Goal: Task Accomplishment & Management: Complete application form

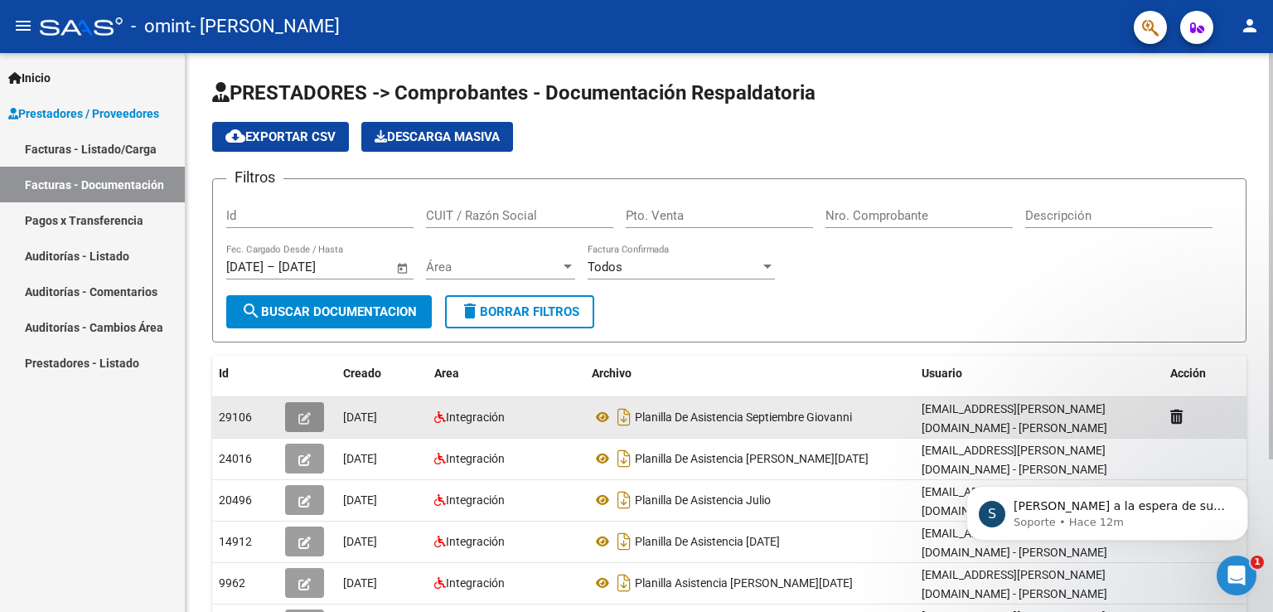
click at [295, 411] on button "button" at bounding box center [304, 417] width 39 height 30
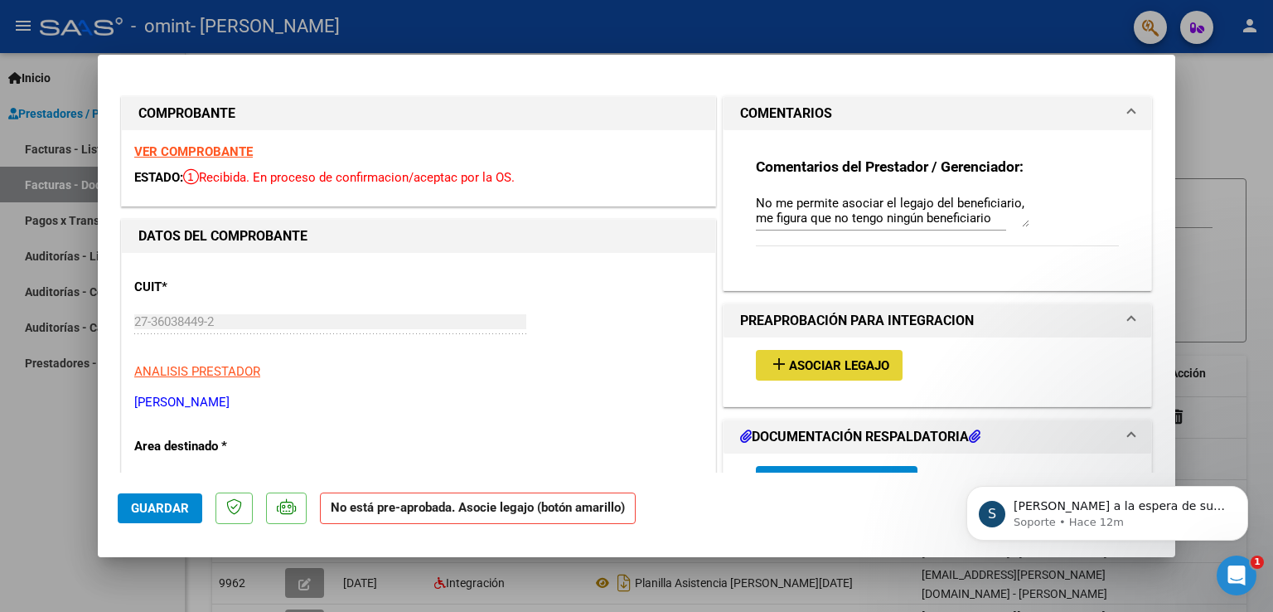
click at [830, 362] on span "Asociar Legajo" at bounding box center [839, 365] width 100 height 15
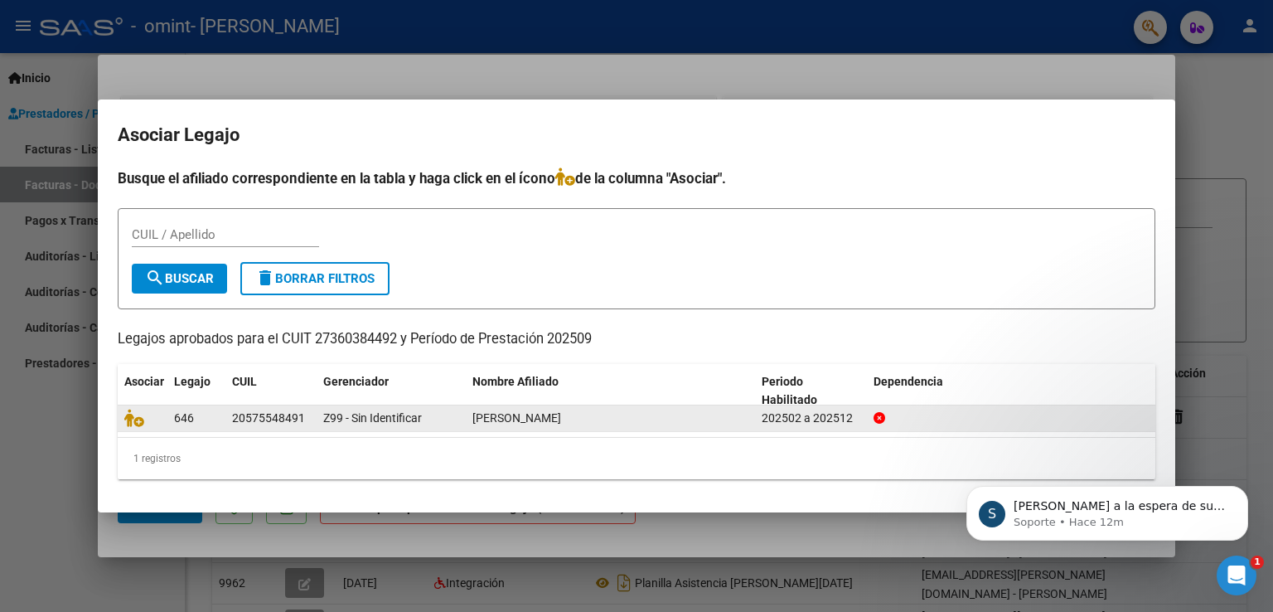
click at [739, 419] on div "[PERSON_NAME]" at bounding box center [610, 418] width 276 height 19
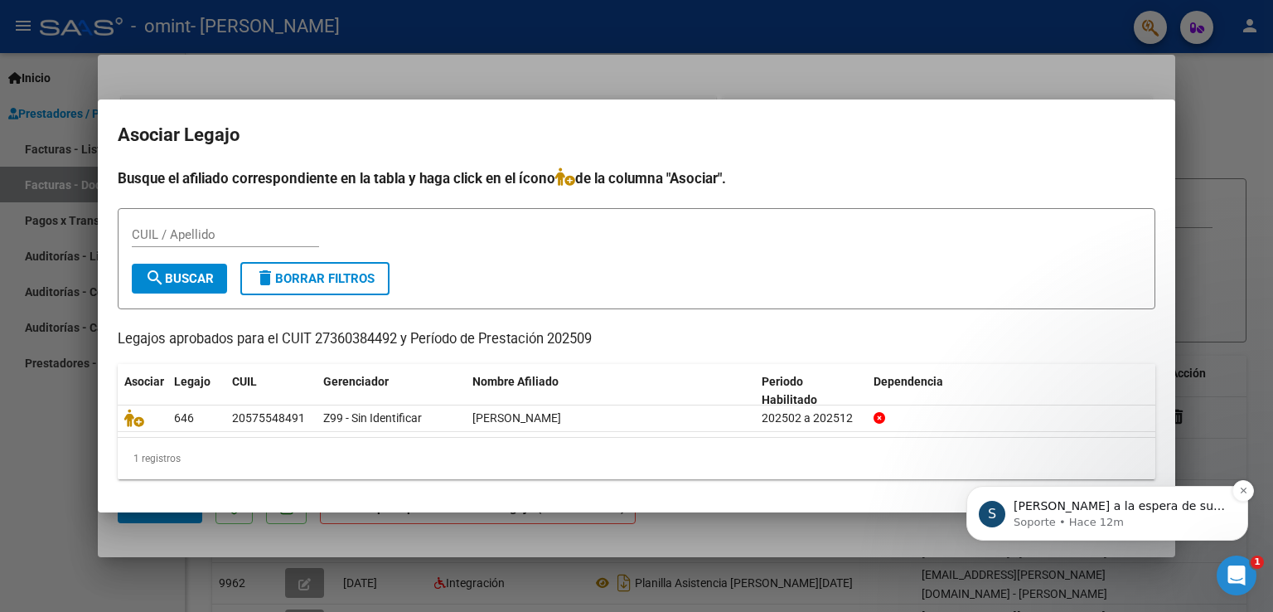
click at [1102, 511] on span "[PERSON_NAME] a la espera de sus comentarios" at bounding box center [1119, 514] width 211 height 30
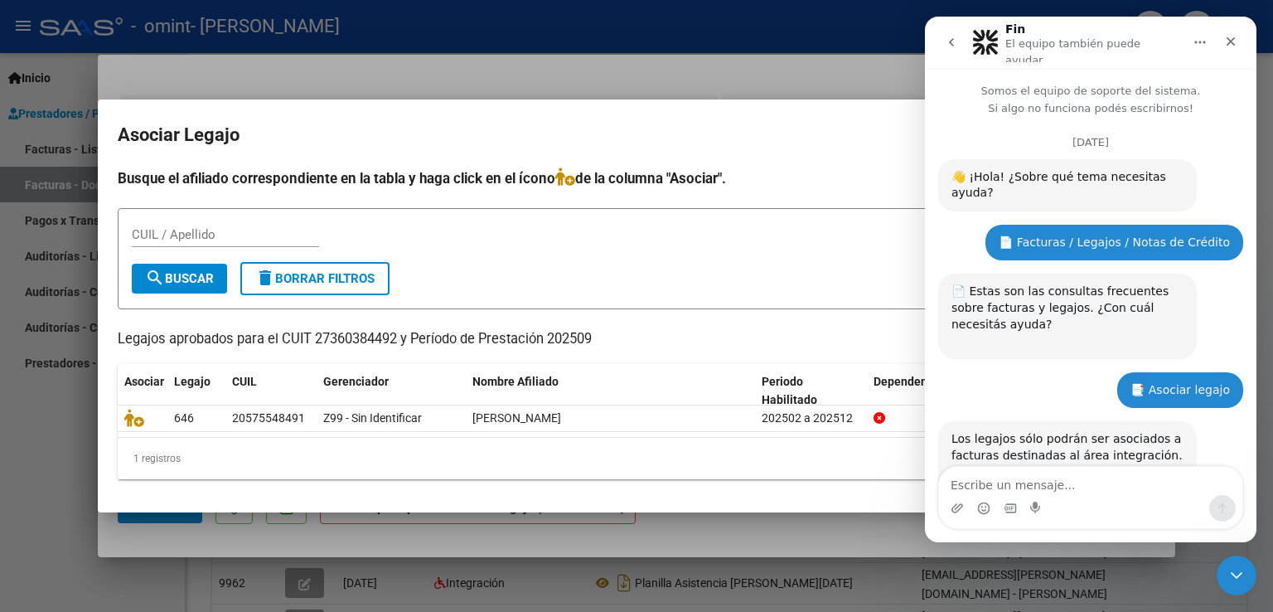
scroll to position [90, 0]
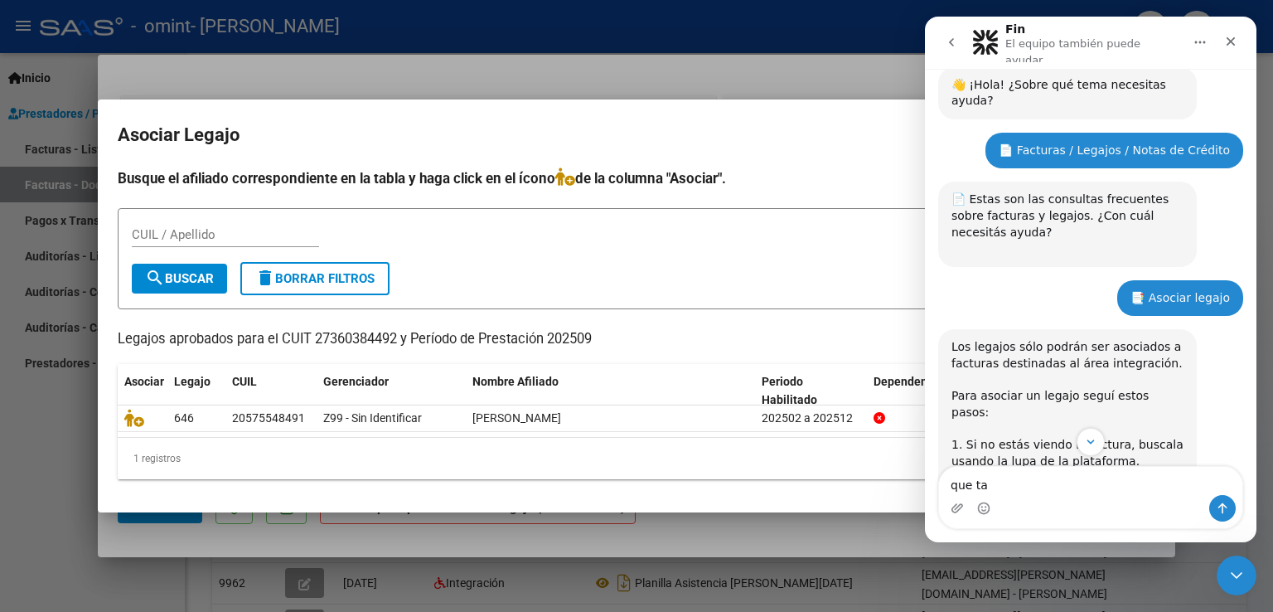
type textarea "que tal"
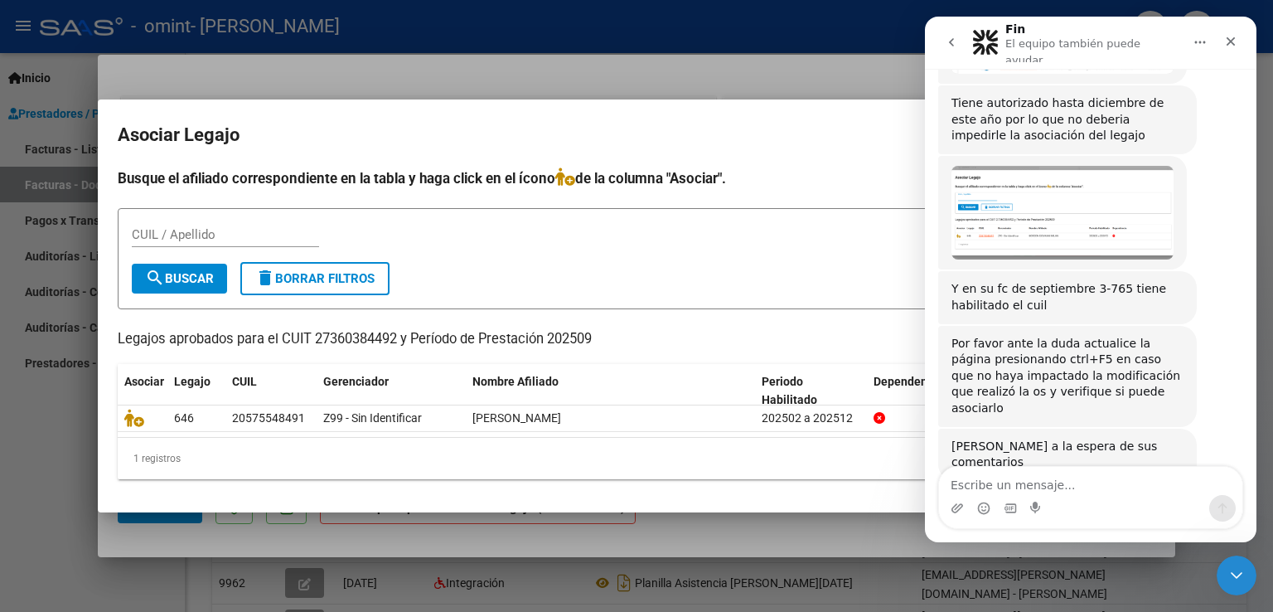
scroll to position [1673, 0]
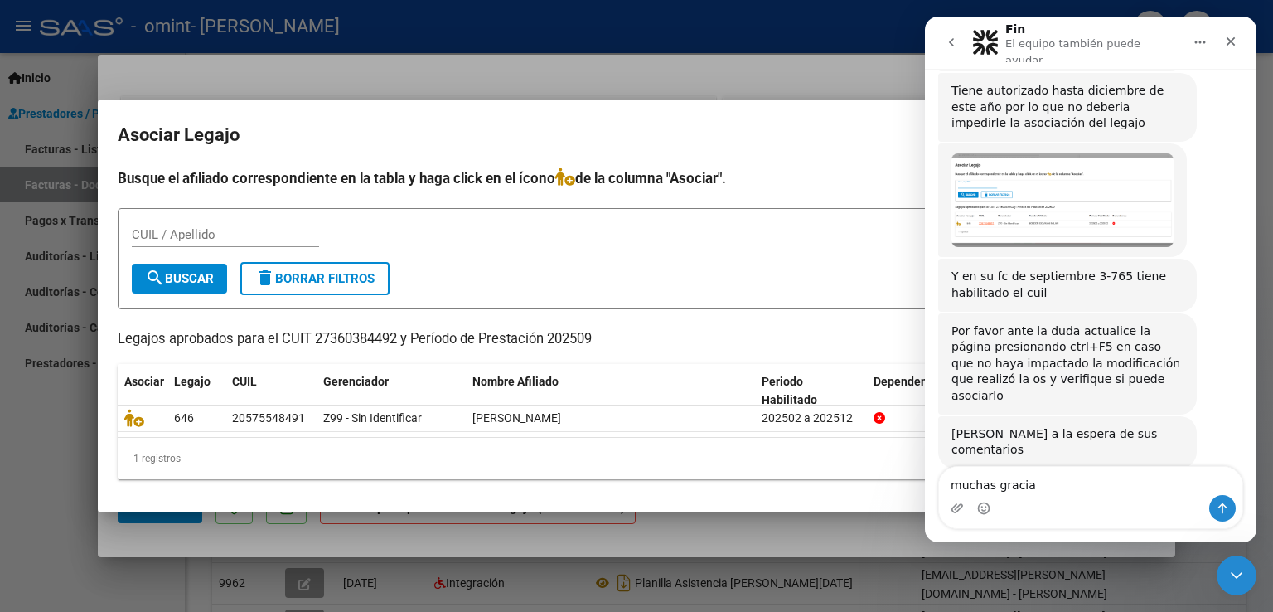
type textarea "muchas gracias"
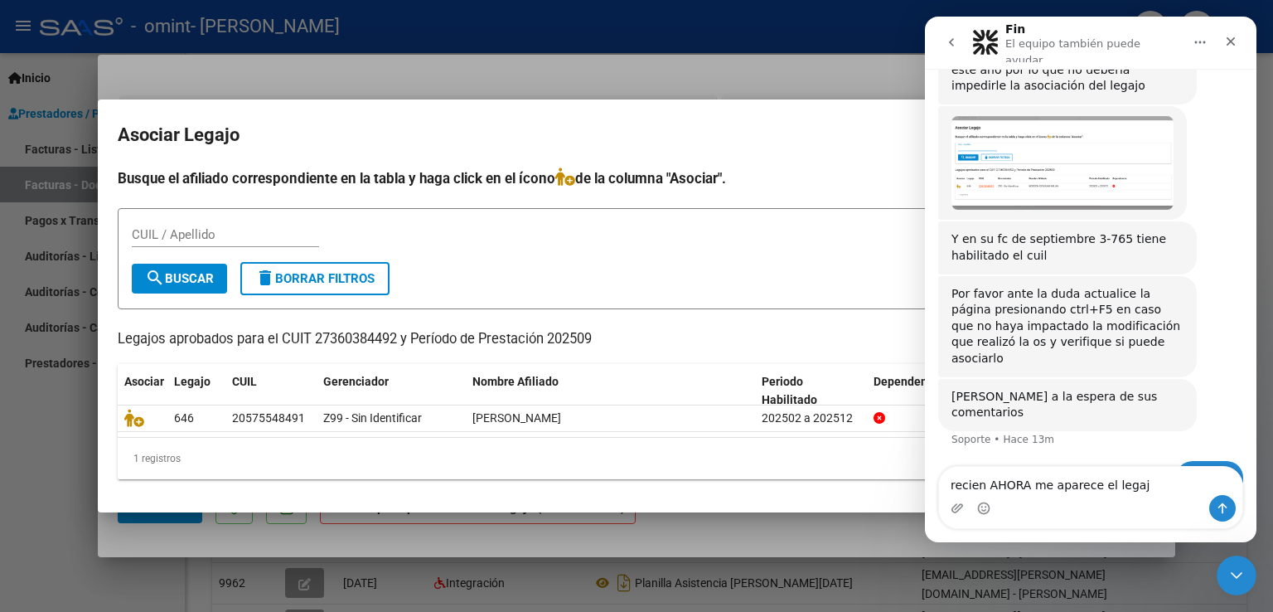
type textarea "recien AHORA me aparece el legajo"
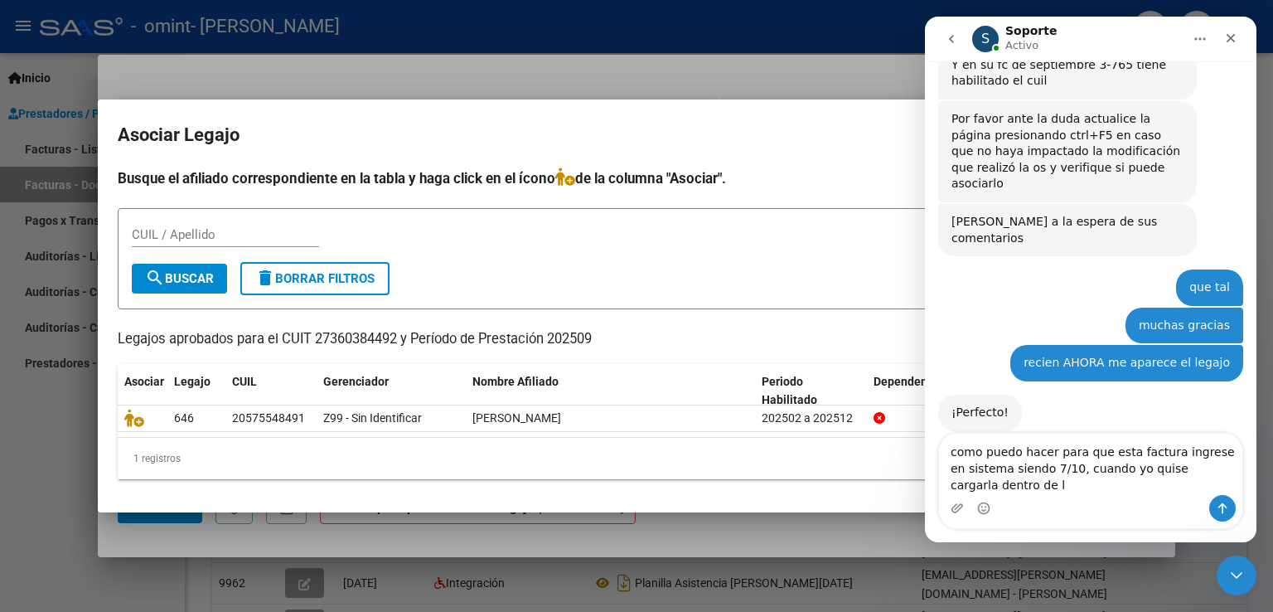
scroll to position [1896, 0]
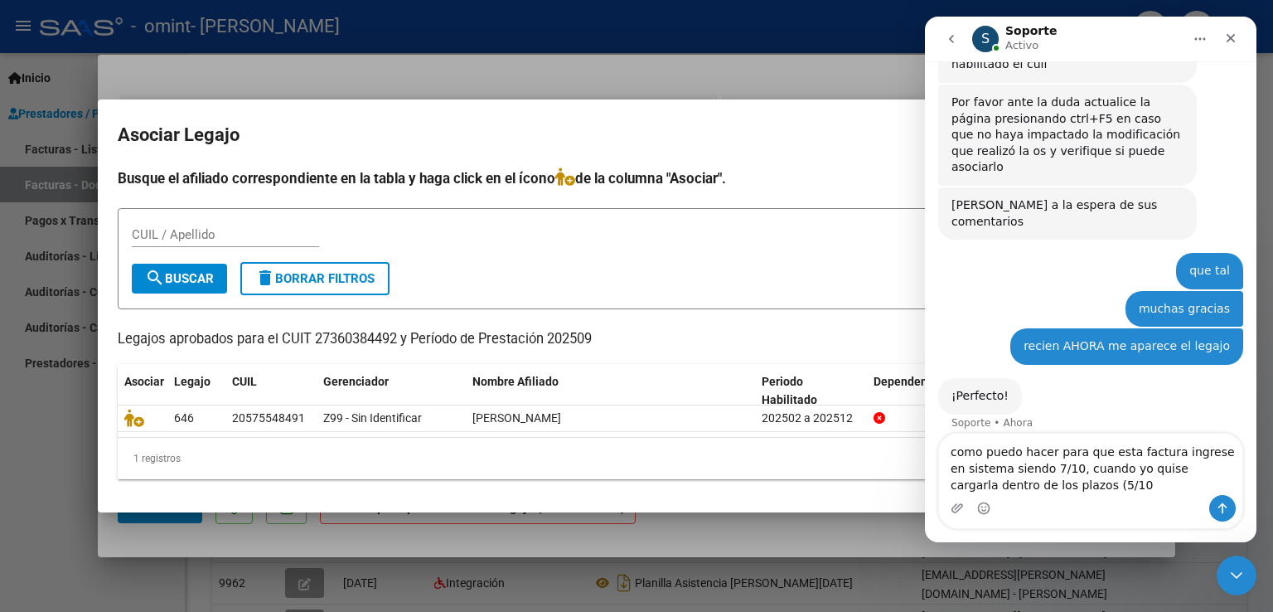
type textarea "como puedo hacer para que esta factura ingrese en sistema siendo 7/10, cuando y…"
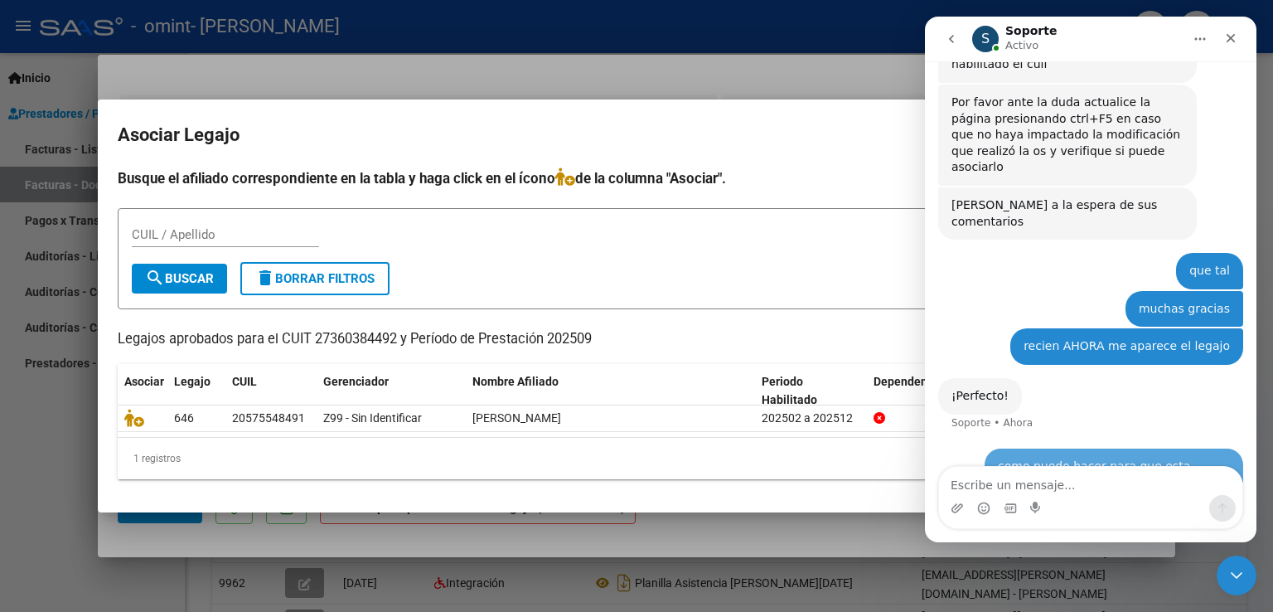
scroll to position [1944, 0]
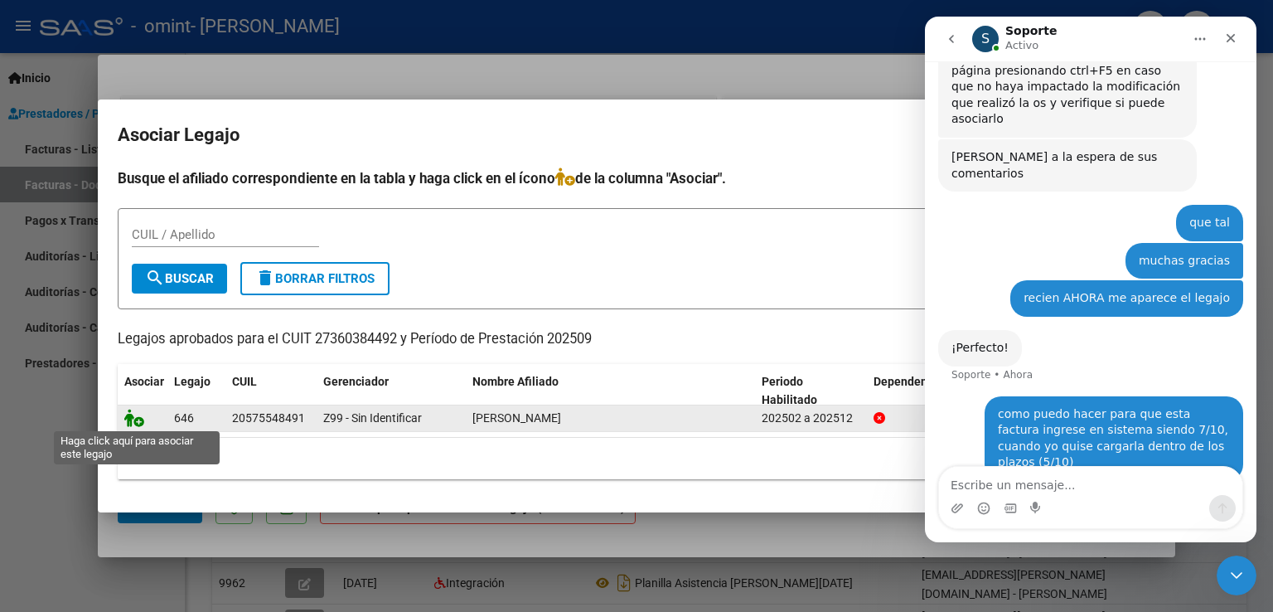
click at [138, 420] on icon at bounding box center [134, 418] width 20 height 18
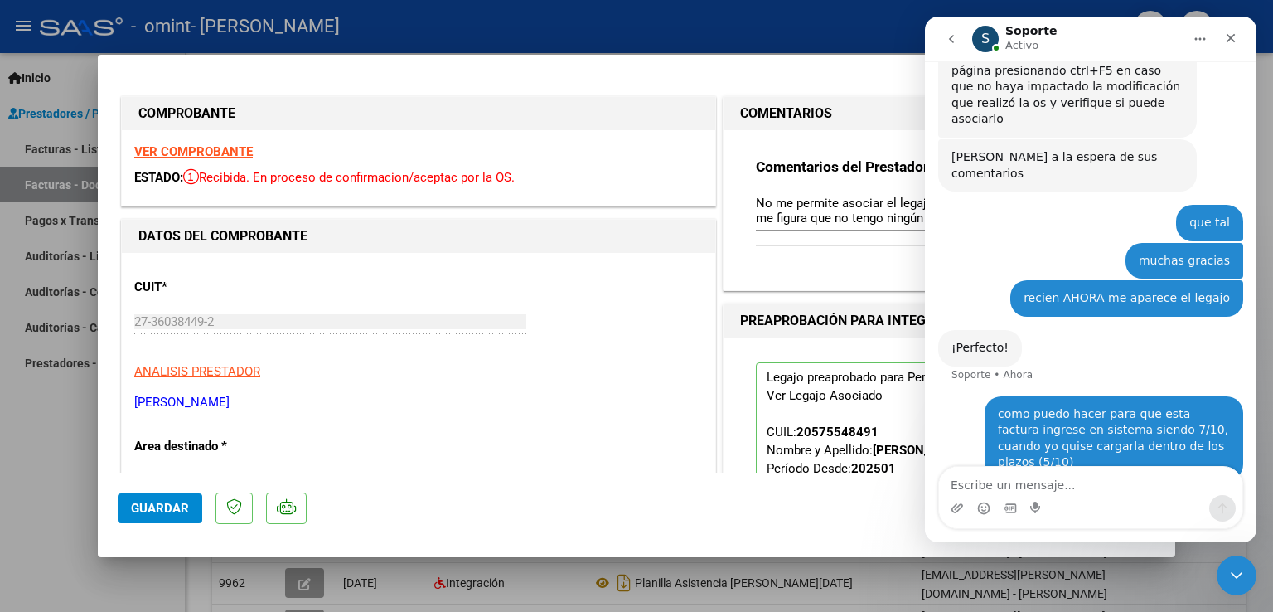
click at [952, 41] on icon "go back" at bounding box center [951, 39] width 5 height 8
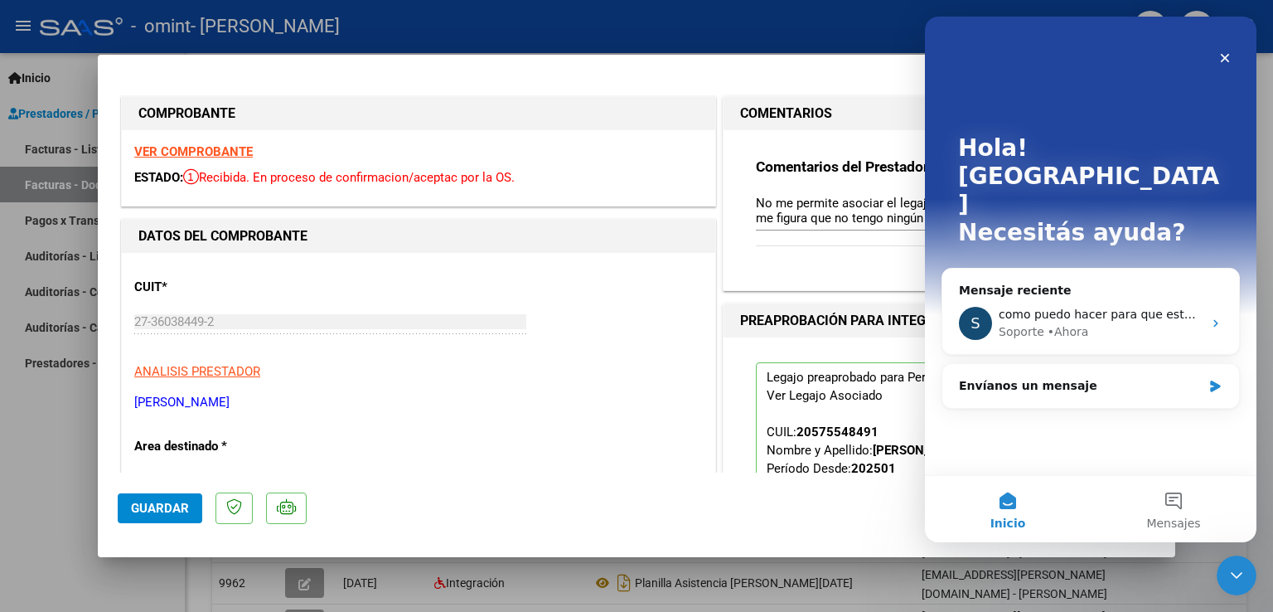
click at [1223, 56] on icon "Cerrar" at bounding box center [1225, 58] width 9 height 9
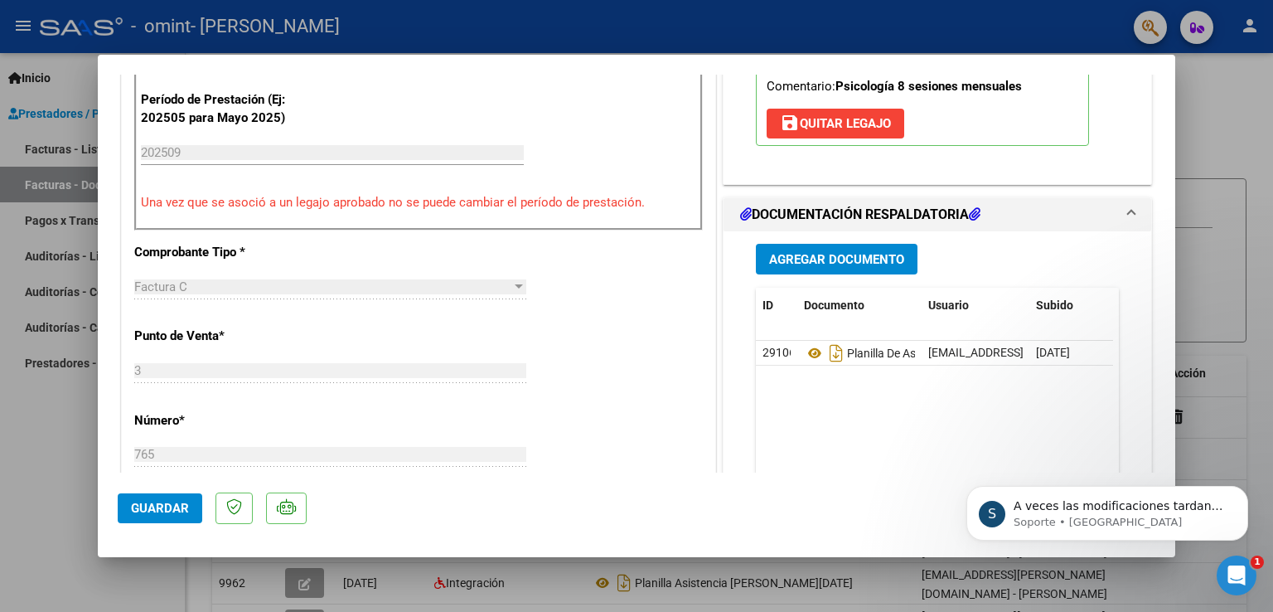
scroll to position [441, 0]
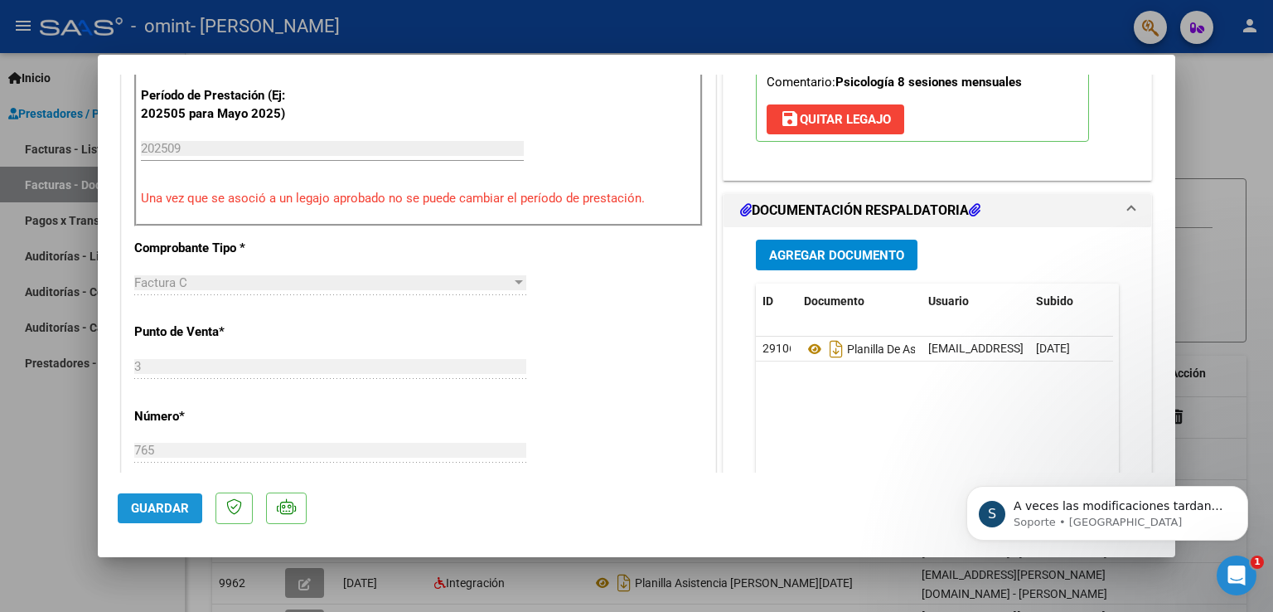
click at [148, 511] on span "Guardar" at bounding box center [160, 508] width 58 height 15
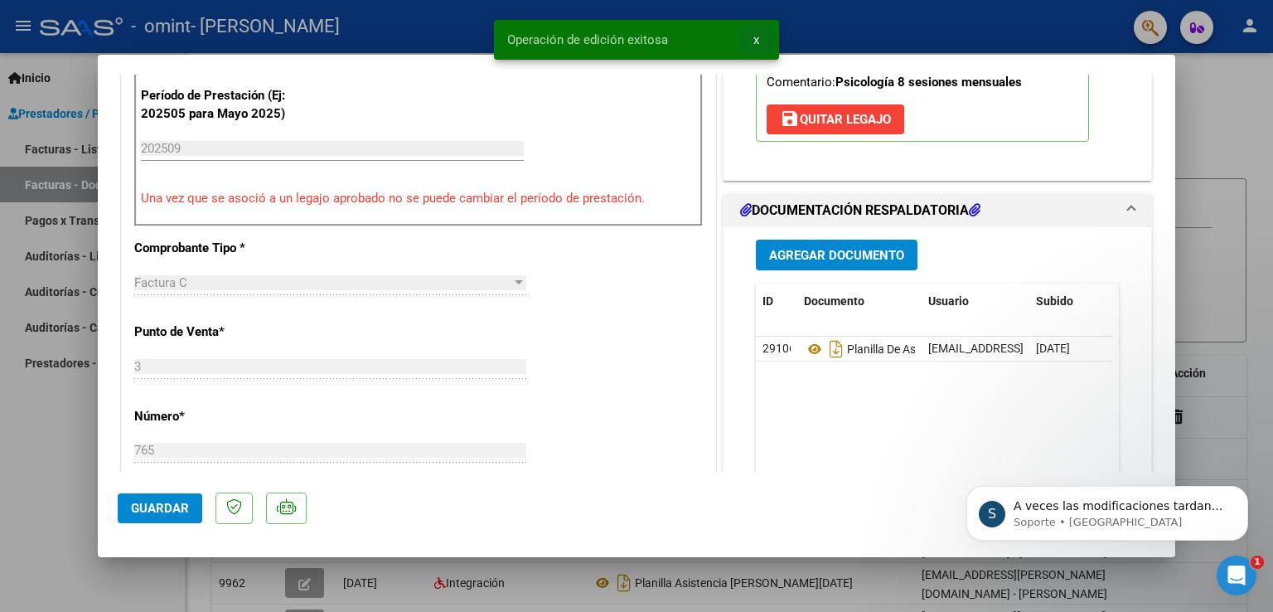
click at [754, 43] on span "x" at bounding box center [756, 39] width 6 height 15
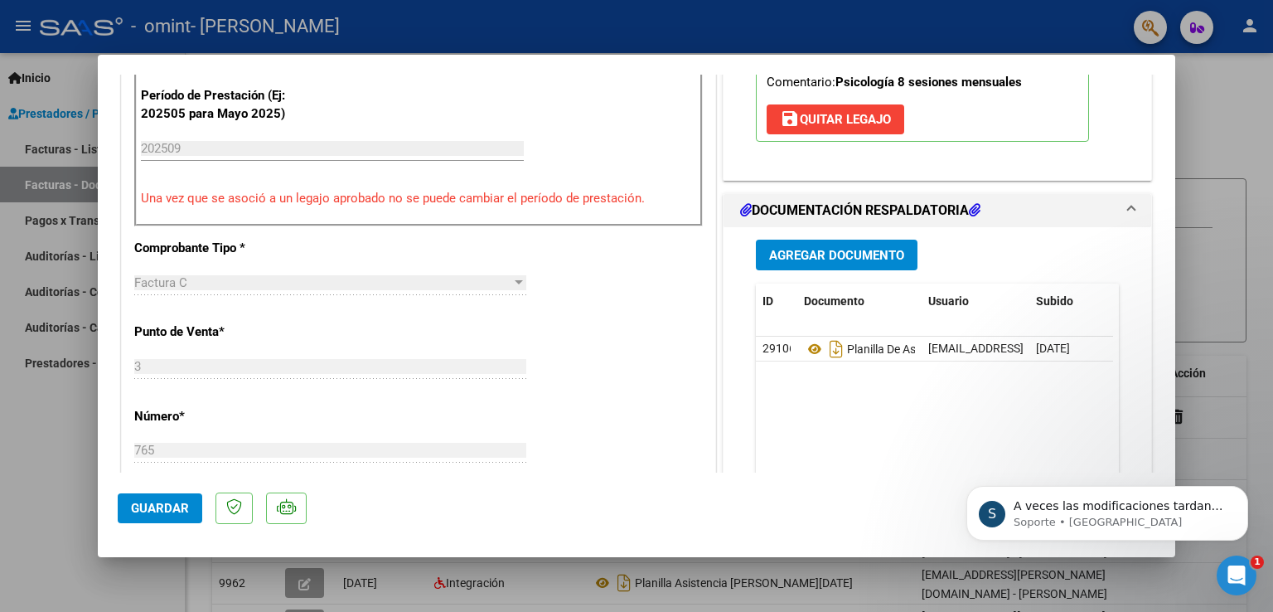
click at [750, 18] on div at bounding box center [636, 306] width 1273 height 612
type input "$ 0,00"
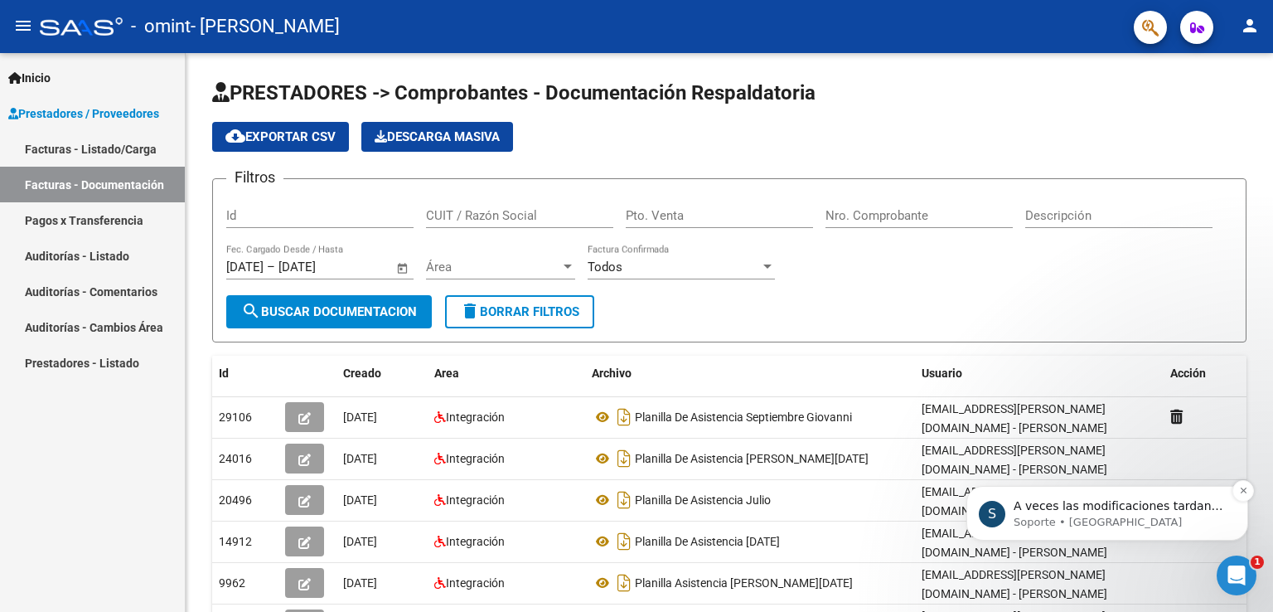
click at [1079, 506] on span "A veces las modificaciones tardan en impactar si el usuario tiene la plataforma…" at bounding box center [1119, 522] width 210 height 46
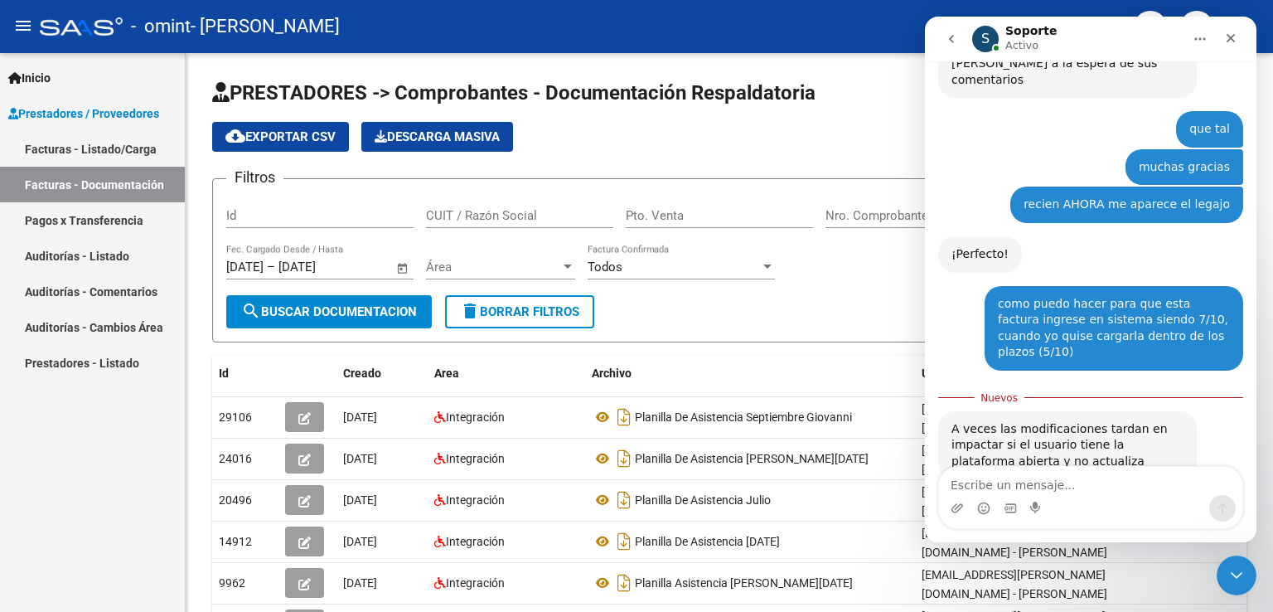
scroll to position [2053, 0]
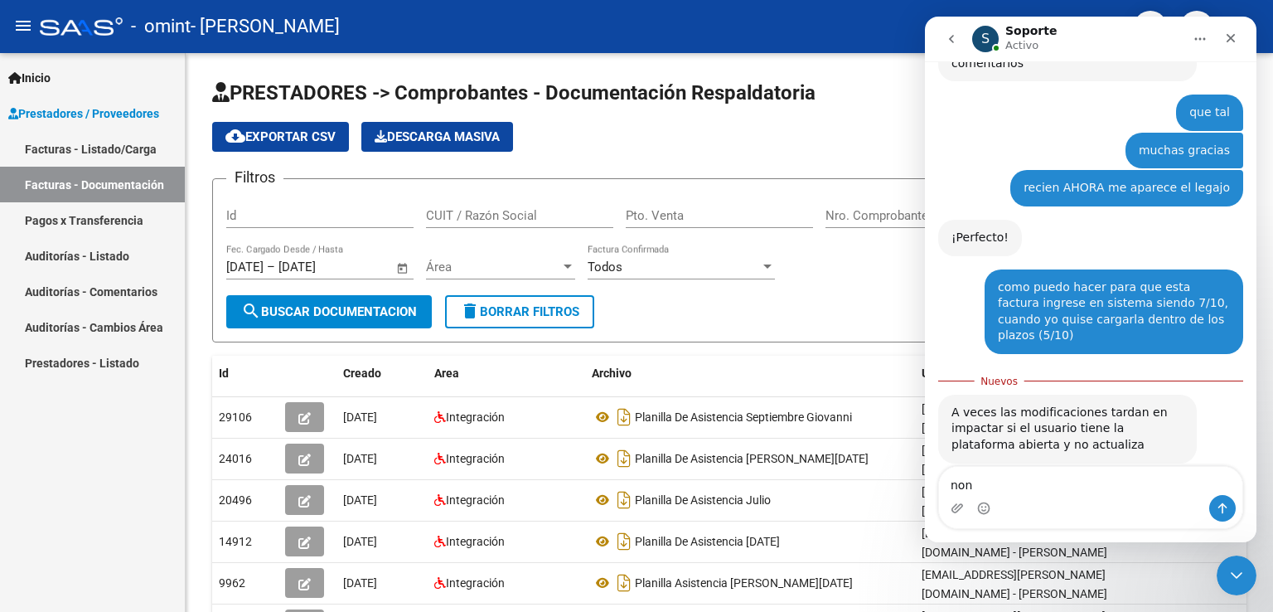
type textarea "nono"
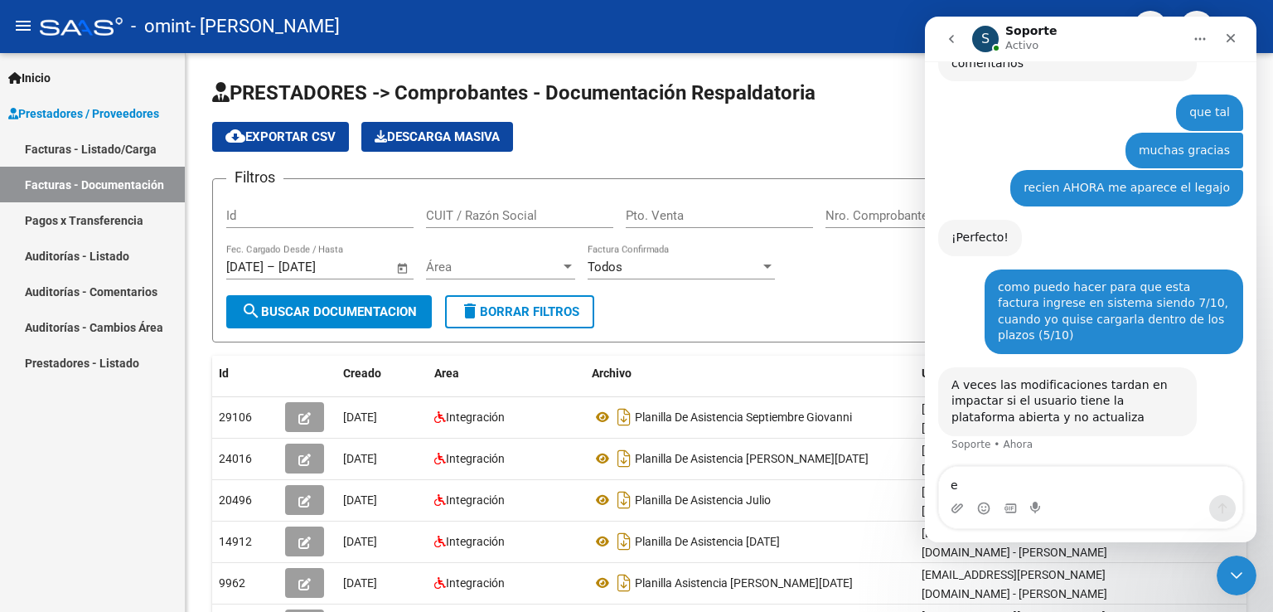
scroll to position [2075, 0]
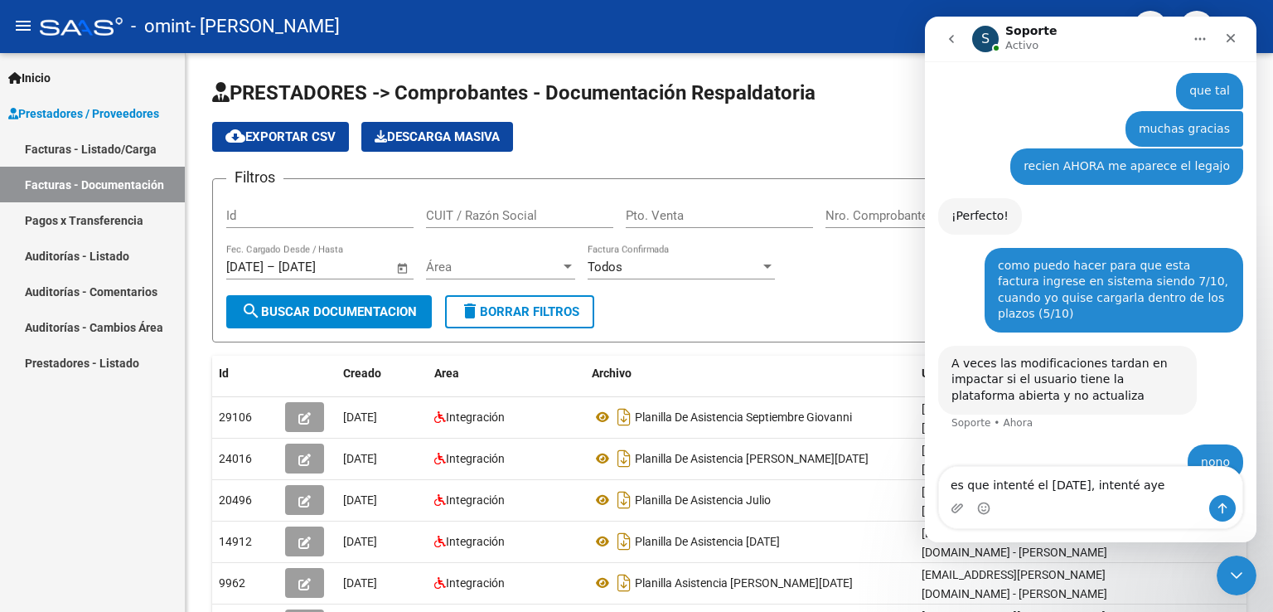
type textarea "es que intenté el [DATE], intenté [DATE]"
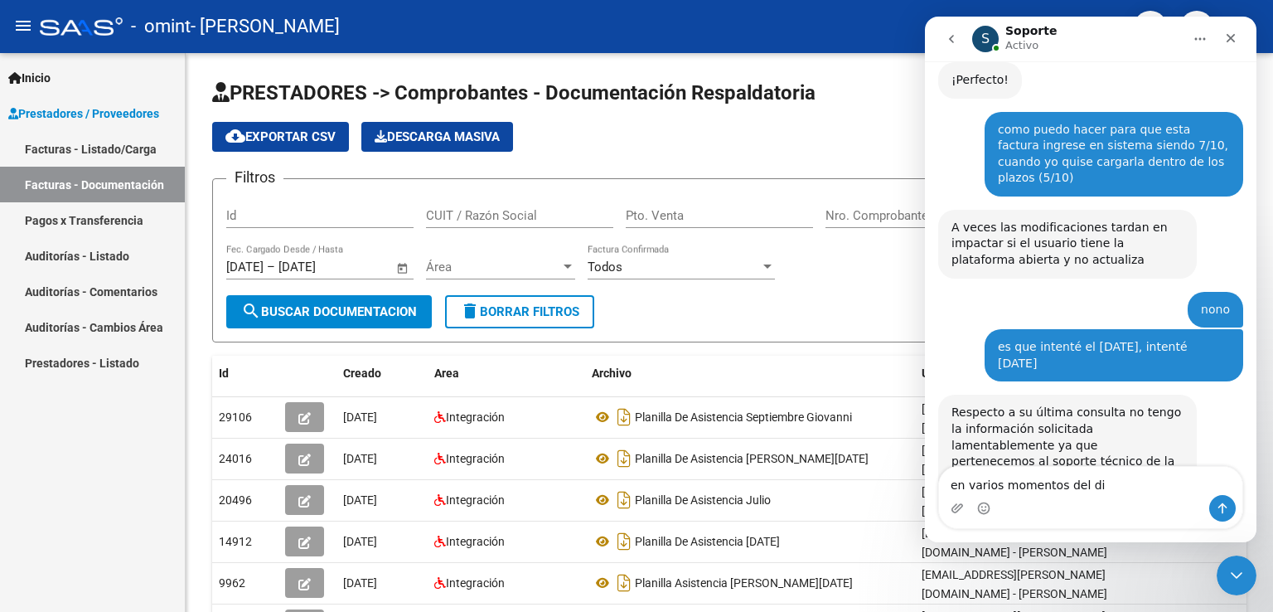
type textarea "en varios momentos del dia"
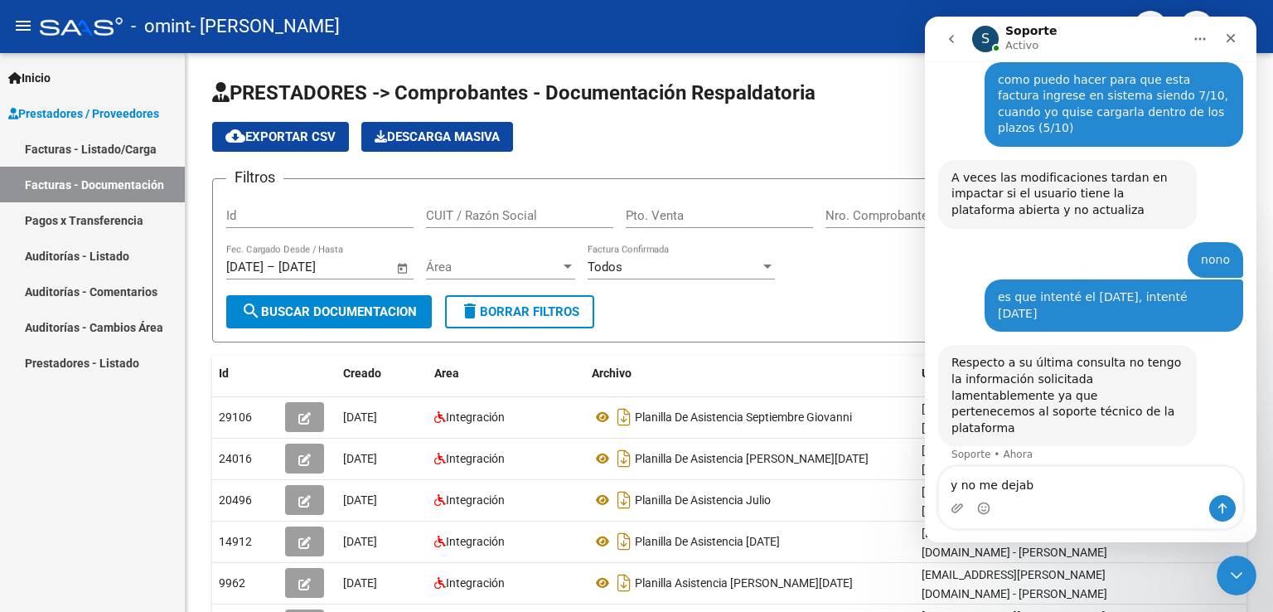
type textarea "y no me dejaba"
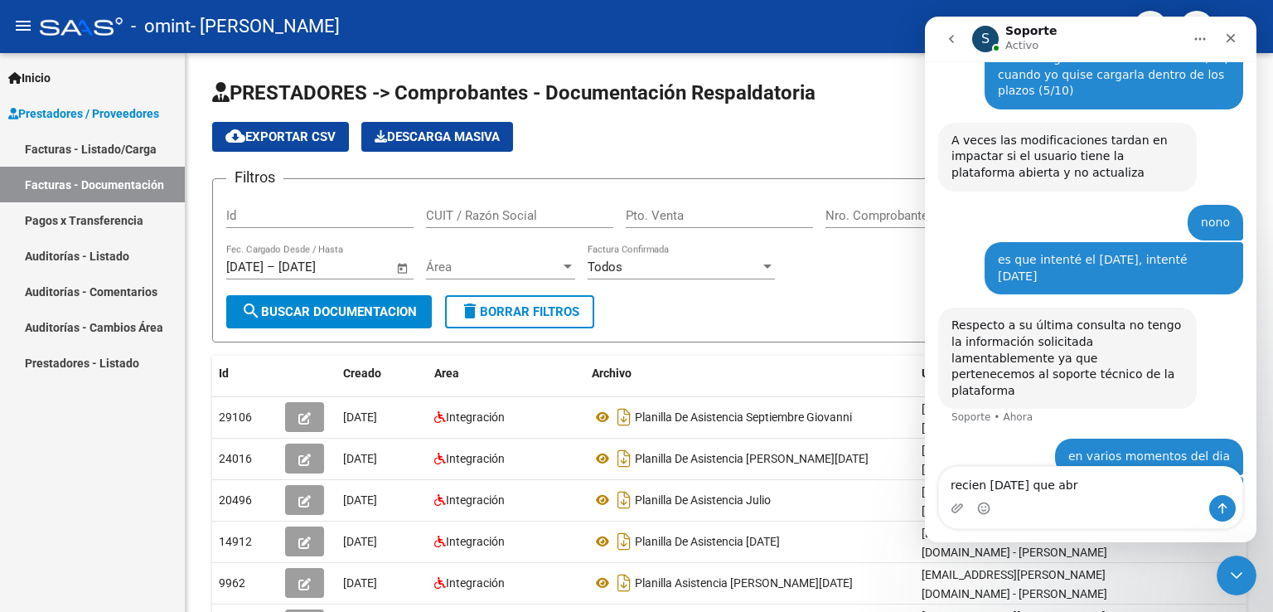
type textarea "recien [DATE] que abrí"
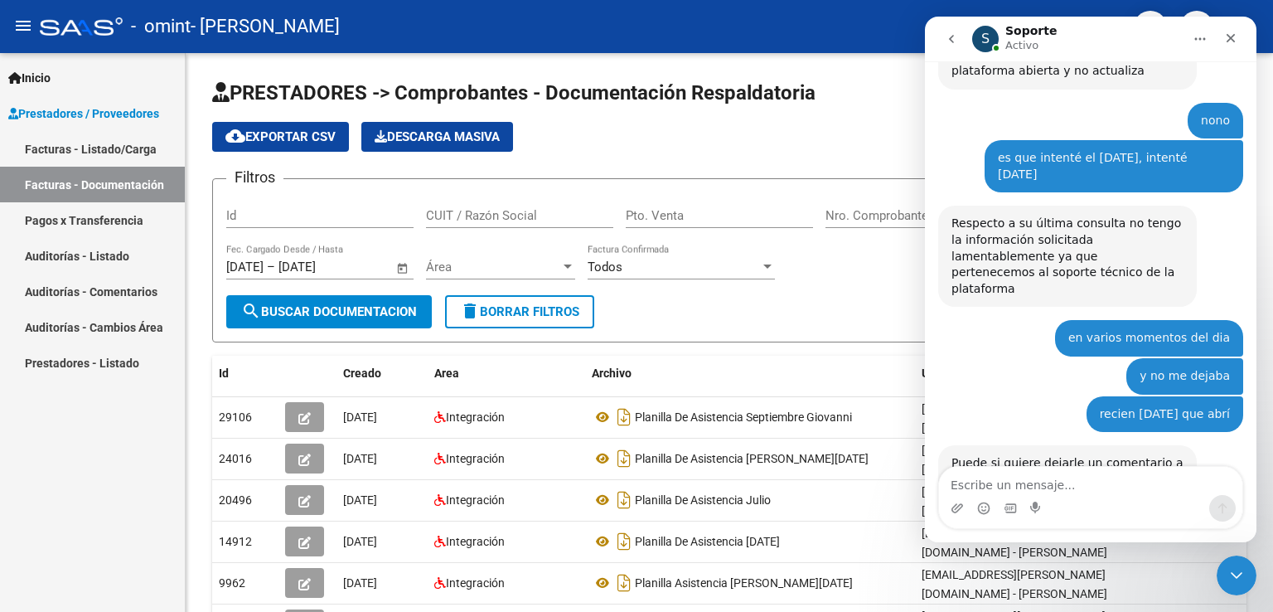
scroll to position [2402, 0]
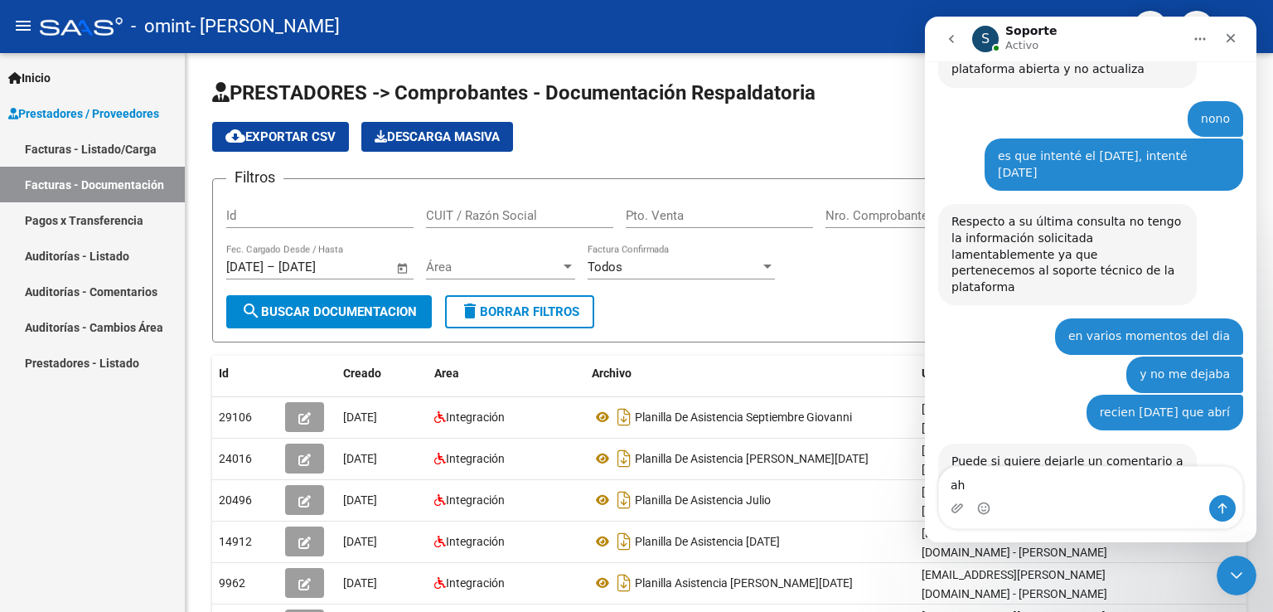
type textarea "a"
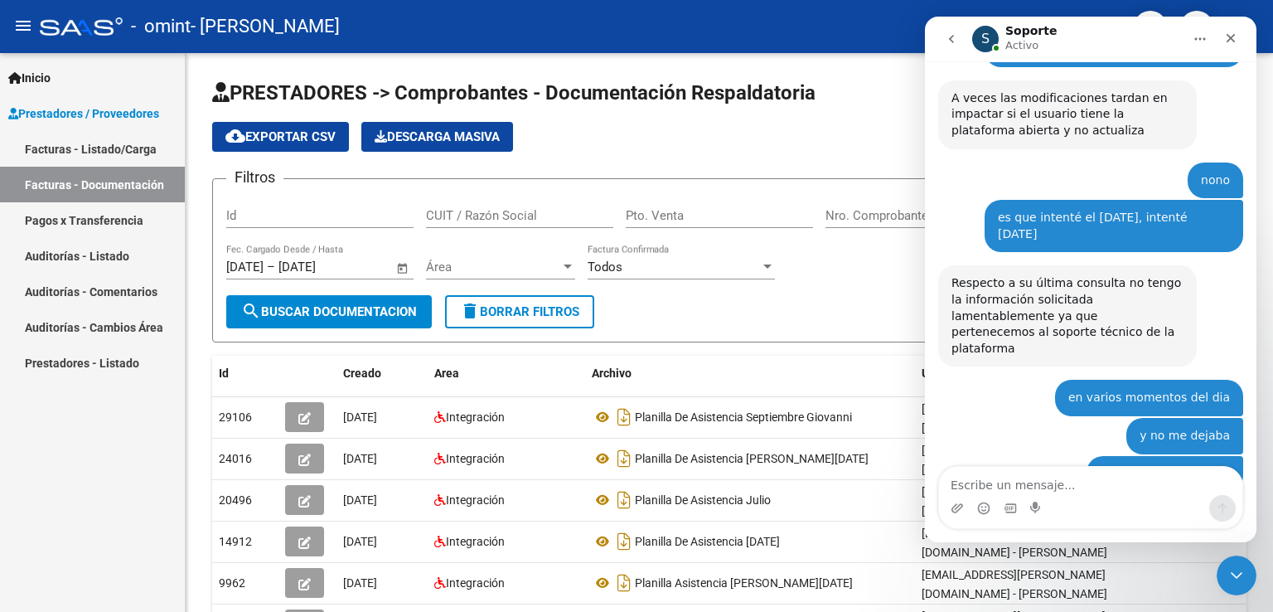
scroll to position [2401, 0]
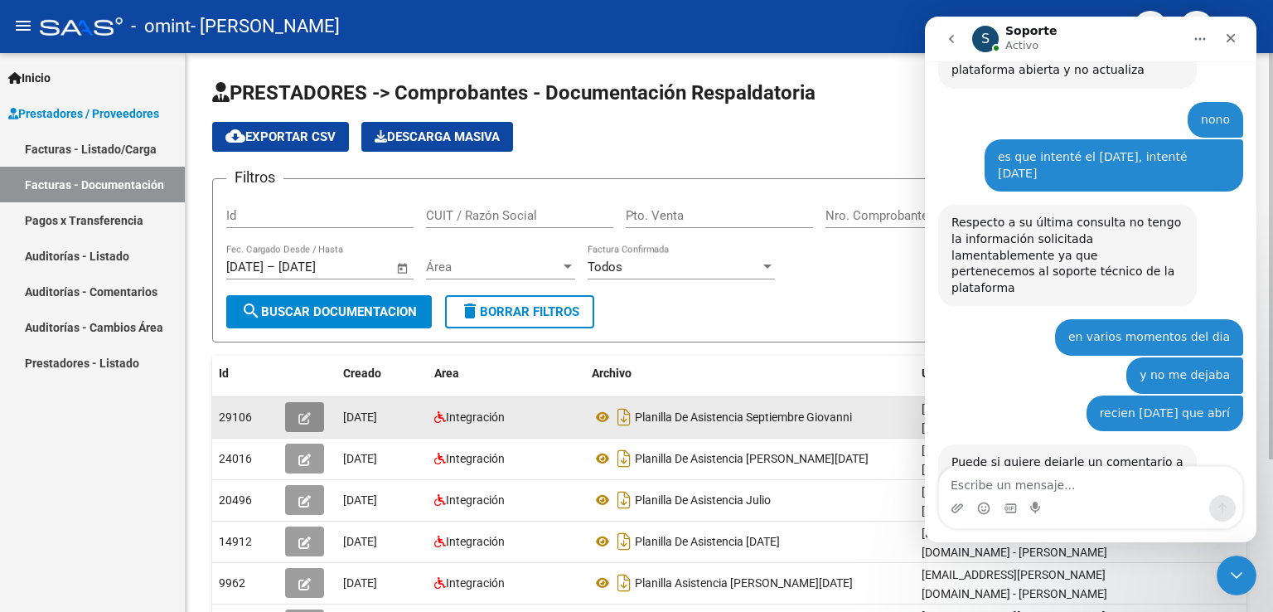
click at [315, 416] on button "button" at bounding box center [304, 417] width 39 height 30
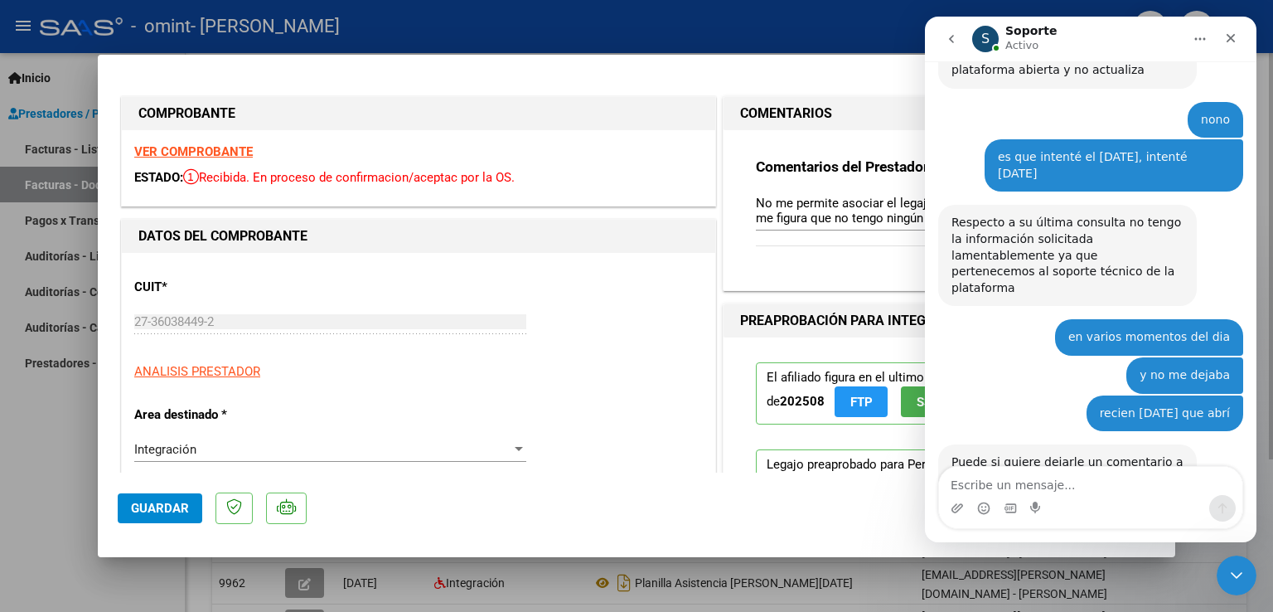
scroll to position [2392, 0]
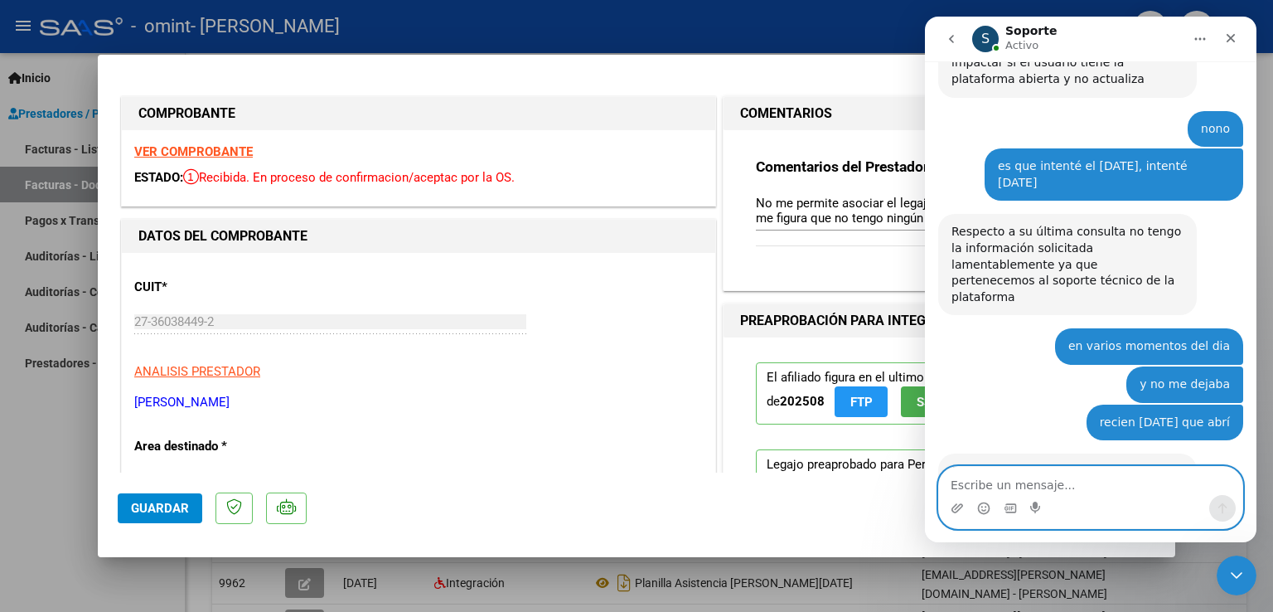
click at [1107, 475] on textarea "Escribe un mensaje..." at bounding box center [1090, 481] width 303 height 28
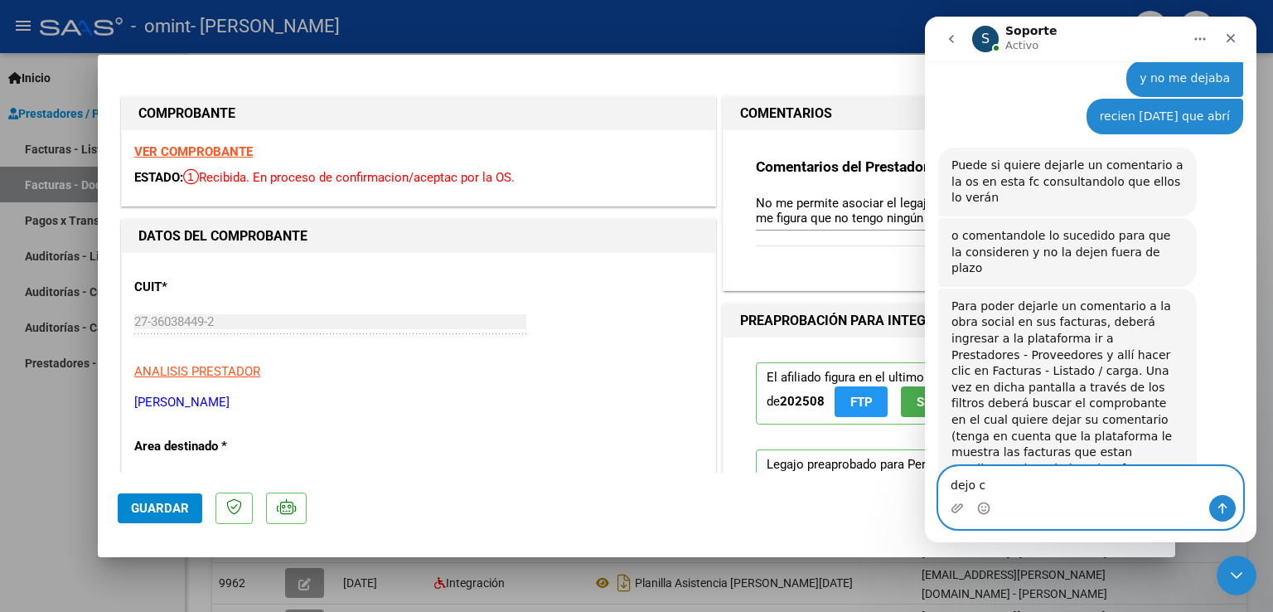
scroll to position [2705, 0]
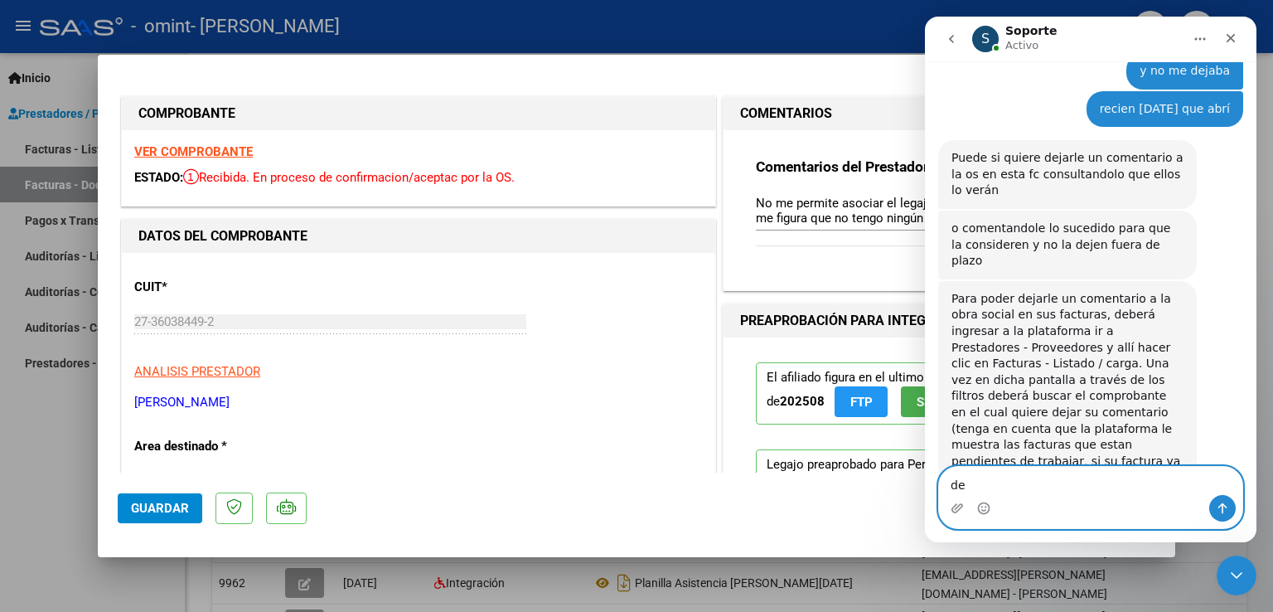
type textarea "d"
type textarea "muchas gracias"
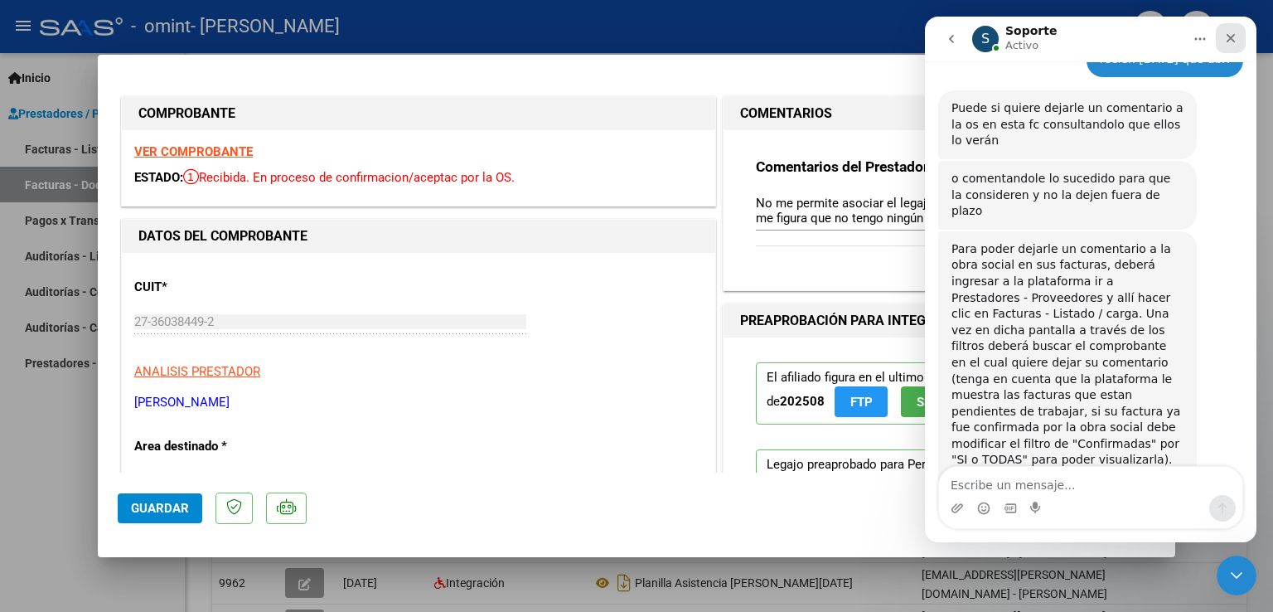
click at [1236, 36] on icon "Cerrar" at bounding box center [1230, 37] width 13 height 13
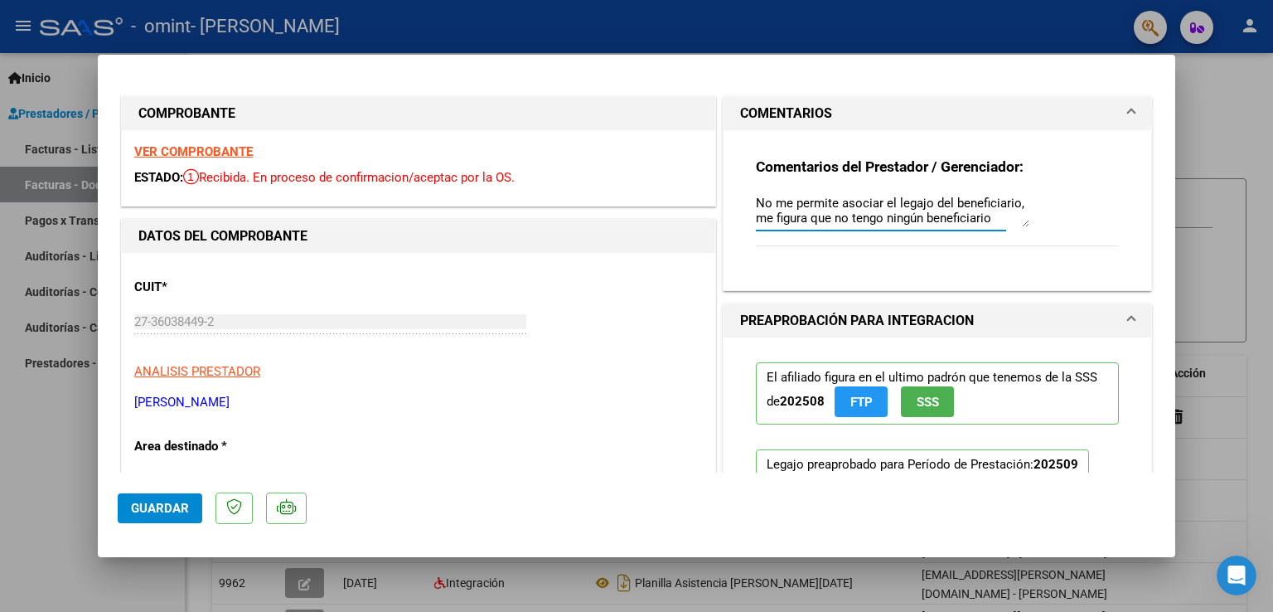
click at [990, 223] on textarea "No me permite asociar el legajo del beneficiario, me figura que no tengo ningún…" at bounding box center [893, 210] width 274 height 33
type textarea "N"
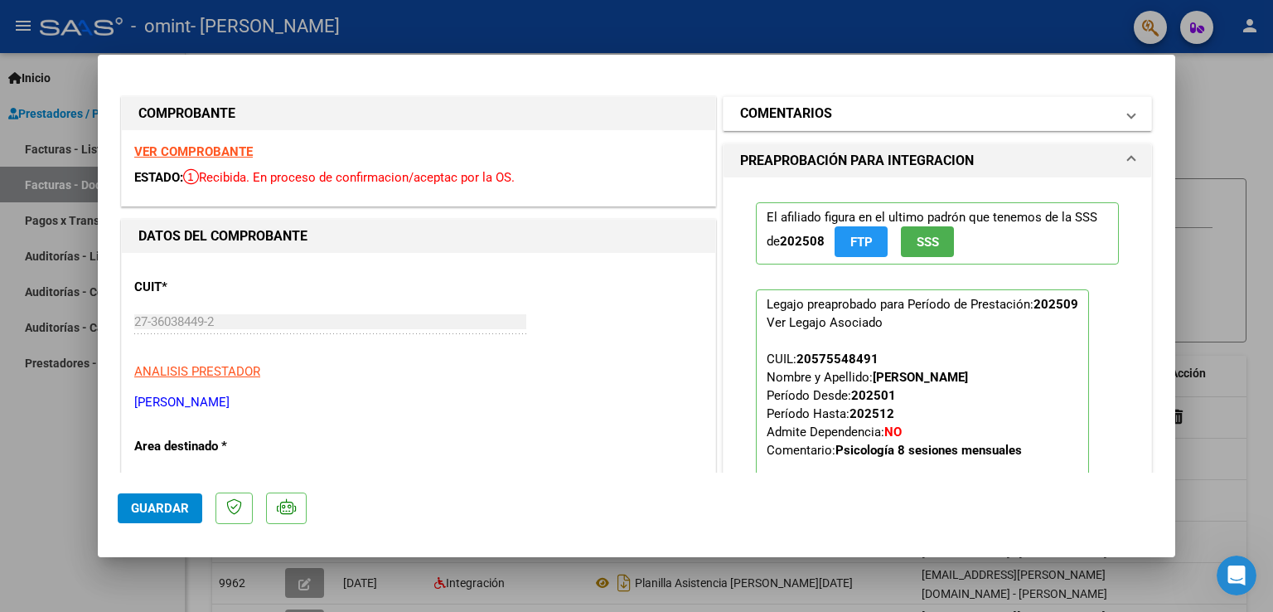
click at [934, 119] on mat-panel-title "COMENTARIOS" at bounding box center [927, 114] width 375 height 20
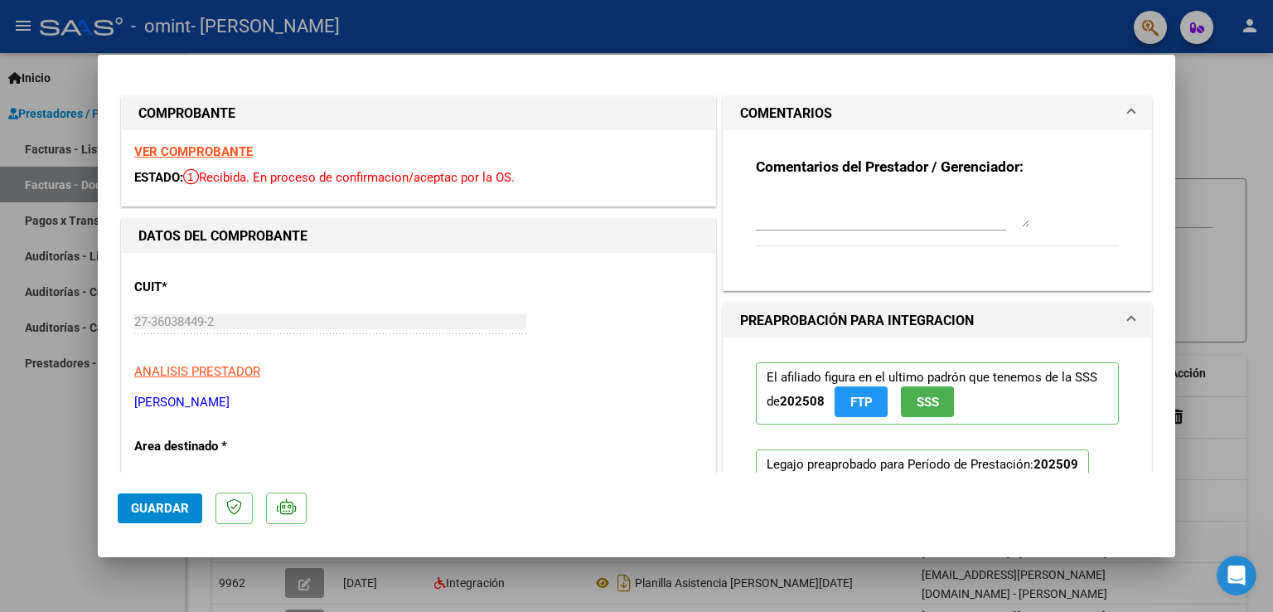
click at [901, 216] on textarea at bounding box center [893, 210] width 274 height 33
type textarea "m"
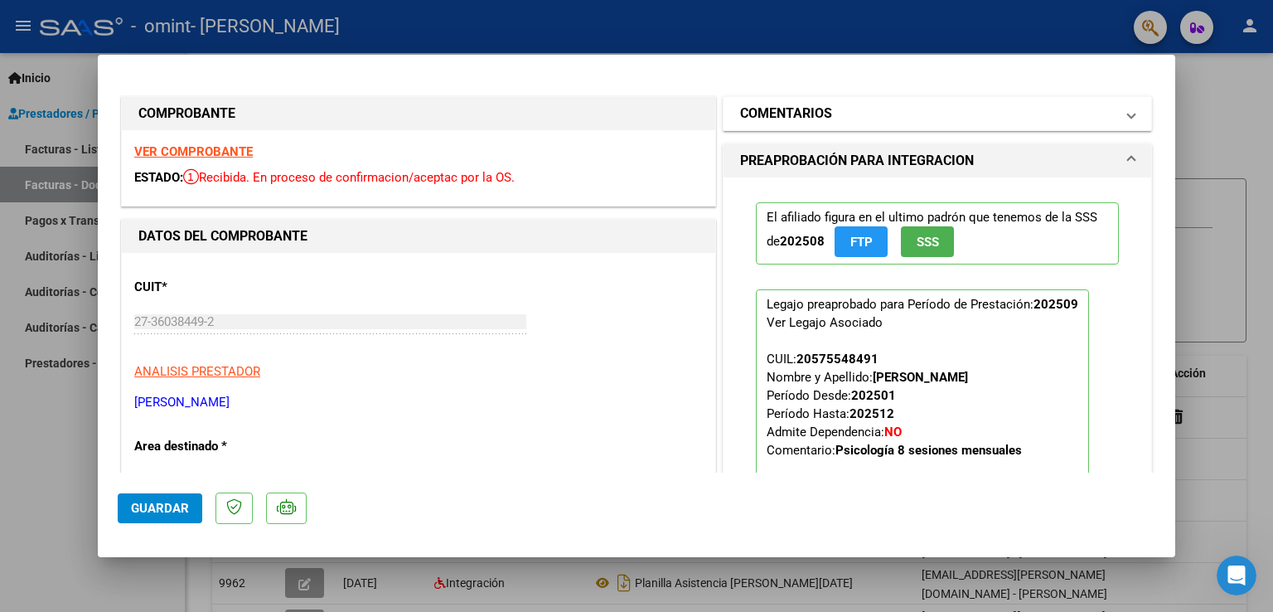
click at [887, 117] on mat-panel-title "COMENTARIOS" at bounding box center [927, 114] width 375 height 20
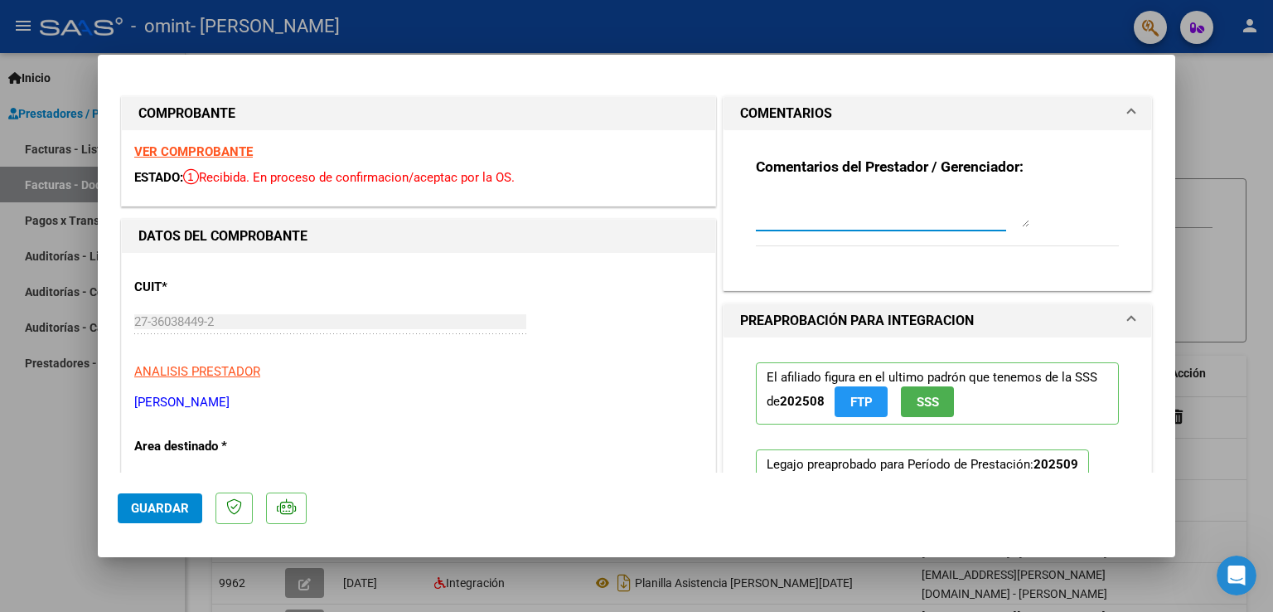
click at [839, 215] on textarea at bounding box center [893, 210] width 274 height 33
click at [865, 210] on textarea "Me contacté [DATE] con el sistema, y recién [DATE] pude asociar el legajo, ante…" at bounding box center [893, 210] width 274 height 33
click at [833, 206] on textarea "Me contacté [DATE] con el sistema, y recién [DATE] pude asociar el legajo, ante…" at bounding box center [893, 210] width 274 height 33
click at [902, 204] on textarea "Me contacté [DATE] con el sistema, y recién [DATE] pude asociar el legajo, ante…" at bounding box center [893, 210] width 274 height 33
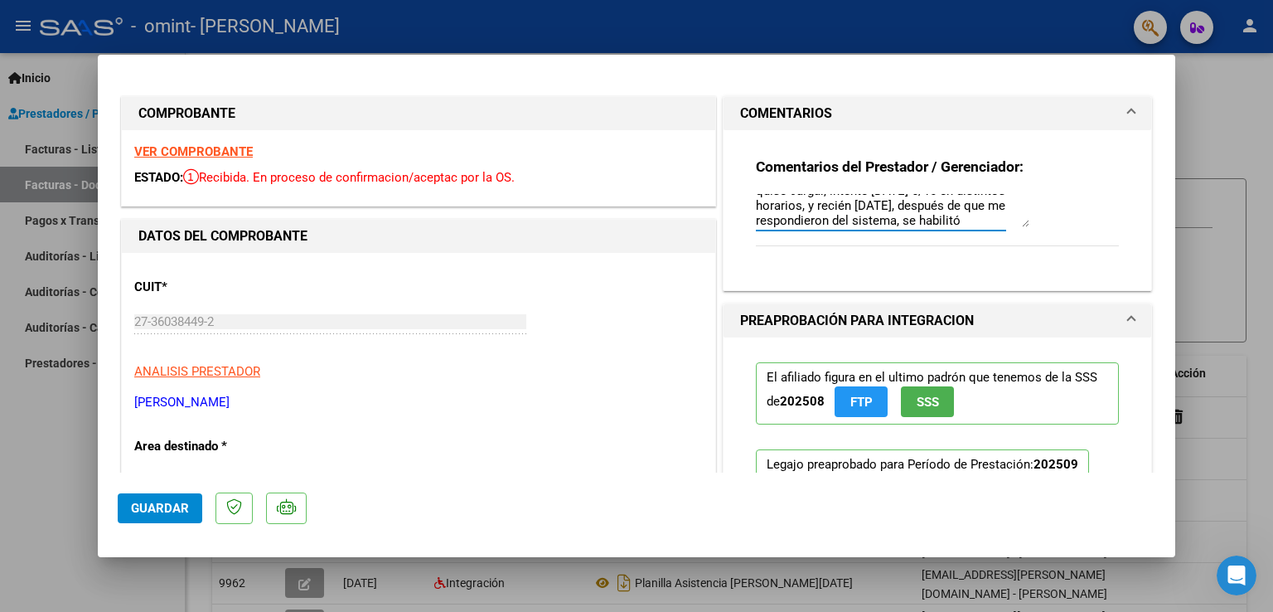
click at [955, 217] on textarea "Me contacté [DATE] con el sistema, y recién [DATE] pude asociar el legajo, ante…" at bounding box center [893, 210] width 274 height 33
type textarea "Me contacté [DATE] con el sistema, y recién [DATE] pude asociar el legajo, ante…"
click at [172, 506] on span "Guardar" at bounding box center [160, 508] width 58 height 15
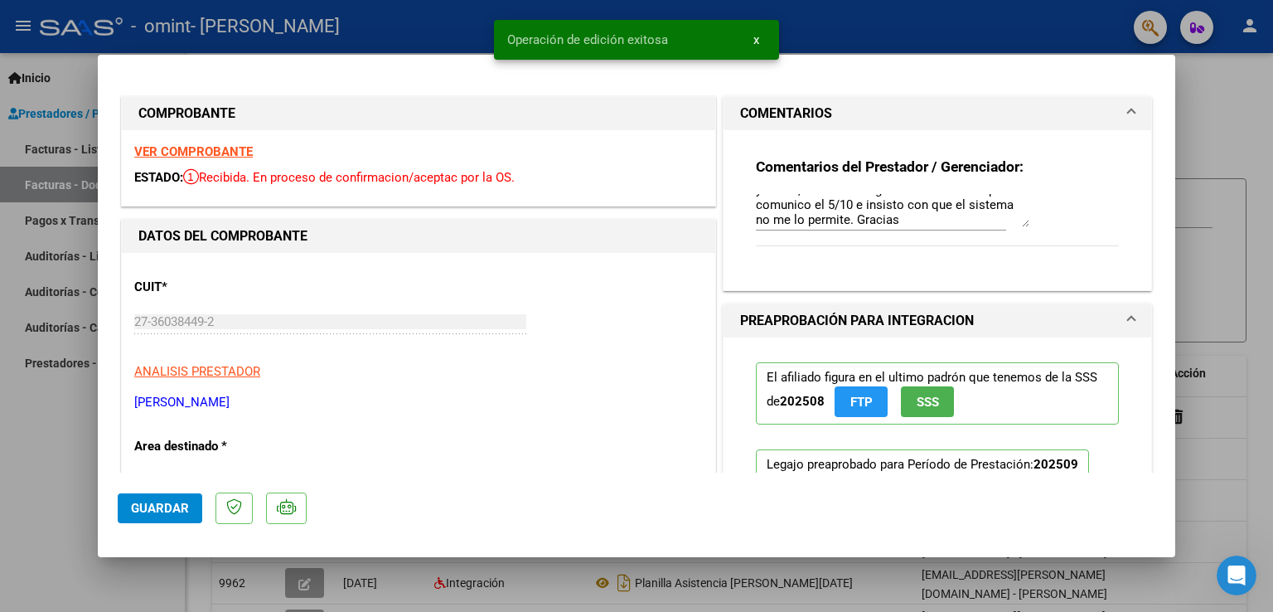
click at [1128, 109] on span at bounding box center [1131, 114] width 7 height 20
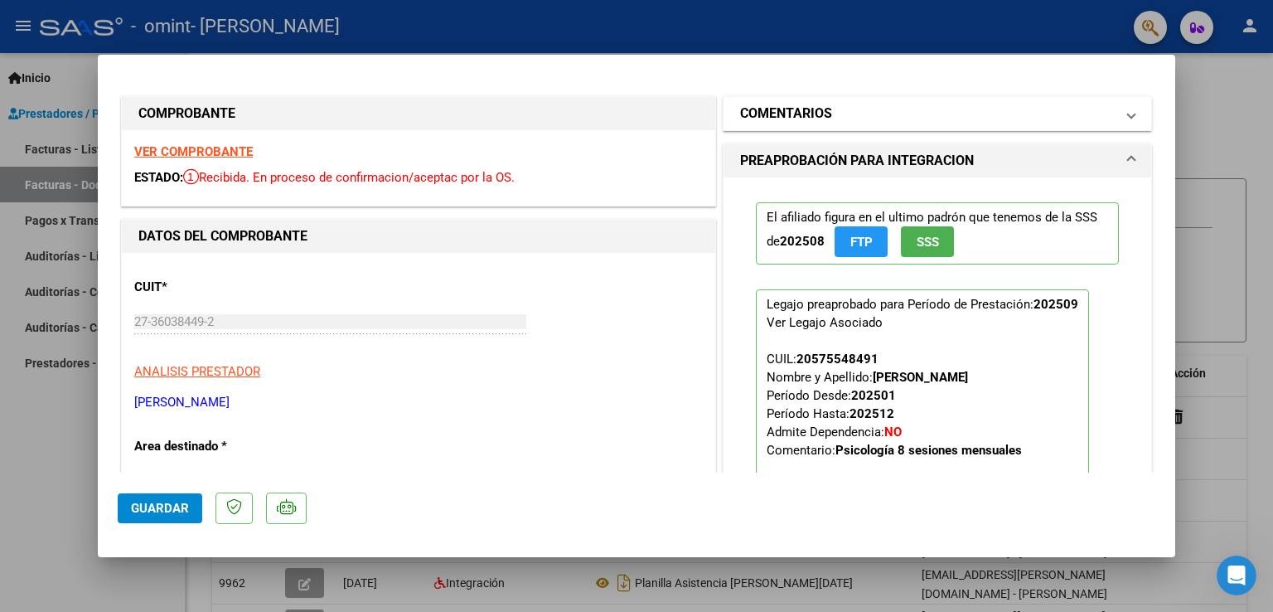
click at [1128, 109] on span at bounding box center [1131, 114] width 7 height 20
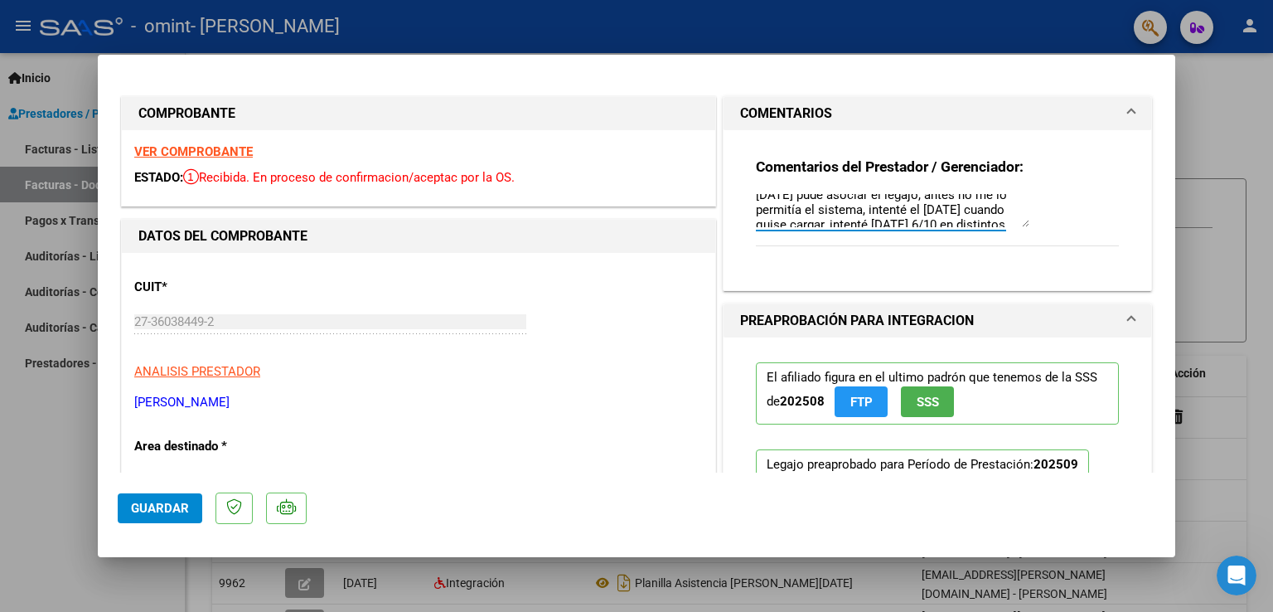
scroll to position [0, 0]
click at [1234, 94] on div at bounding box center [636, 306] width 1273 height 612
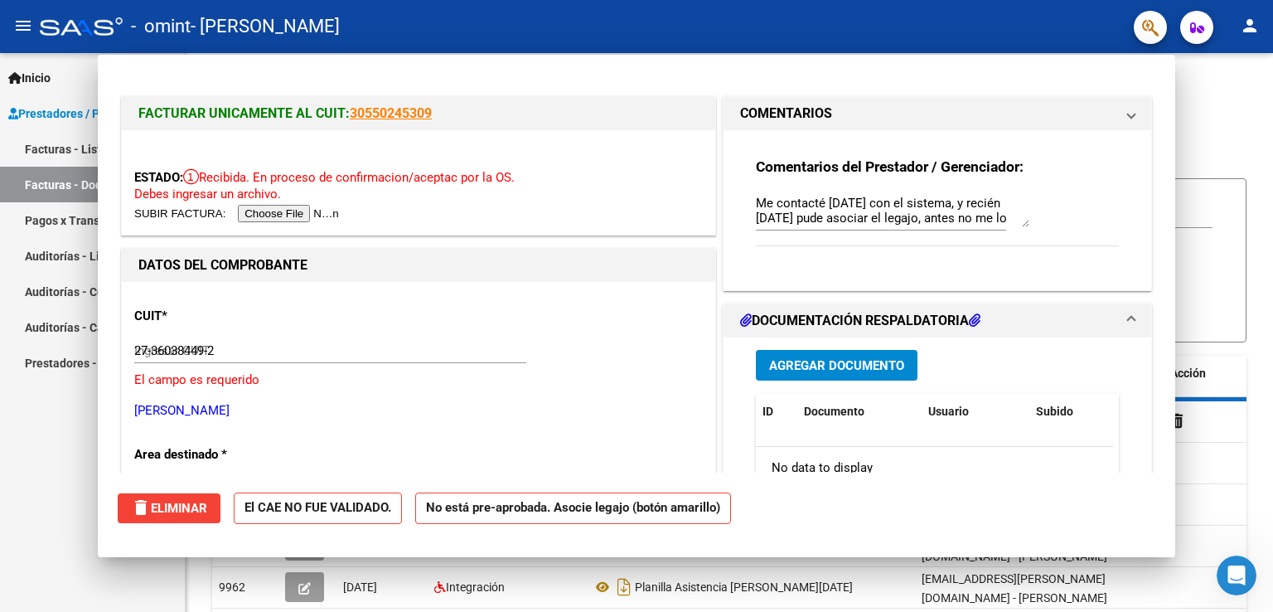
type input "$ 0,00"
